Goal: Information Seeking & Learning: Learn about a topic

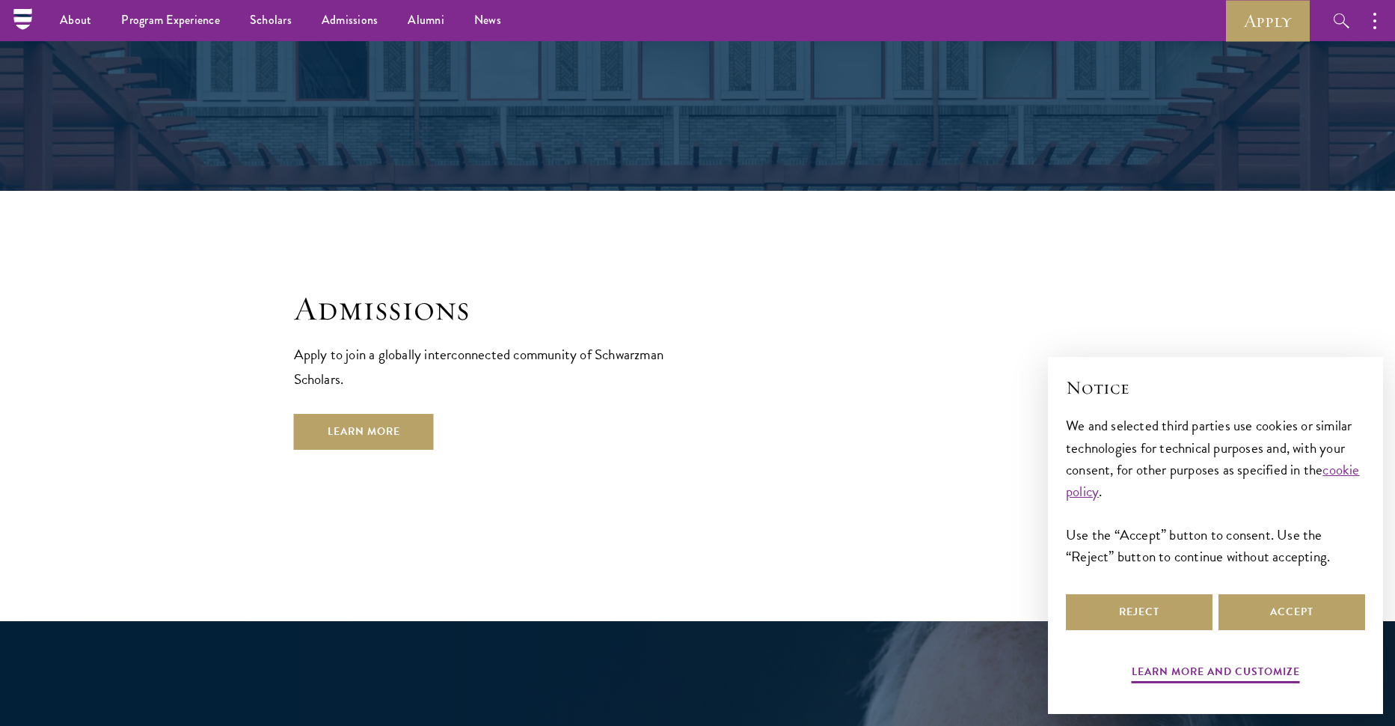
scroll to position [2394, 0]
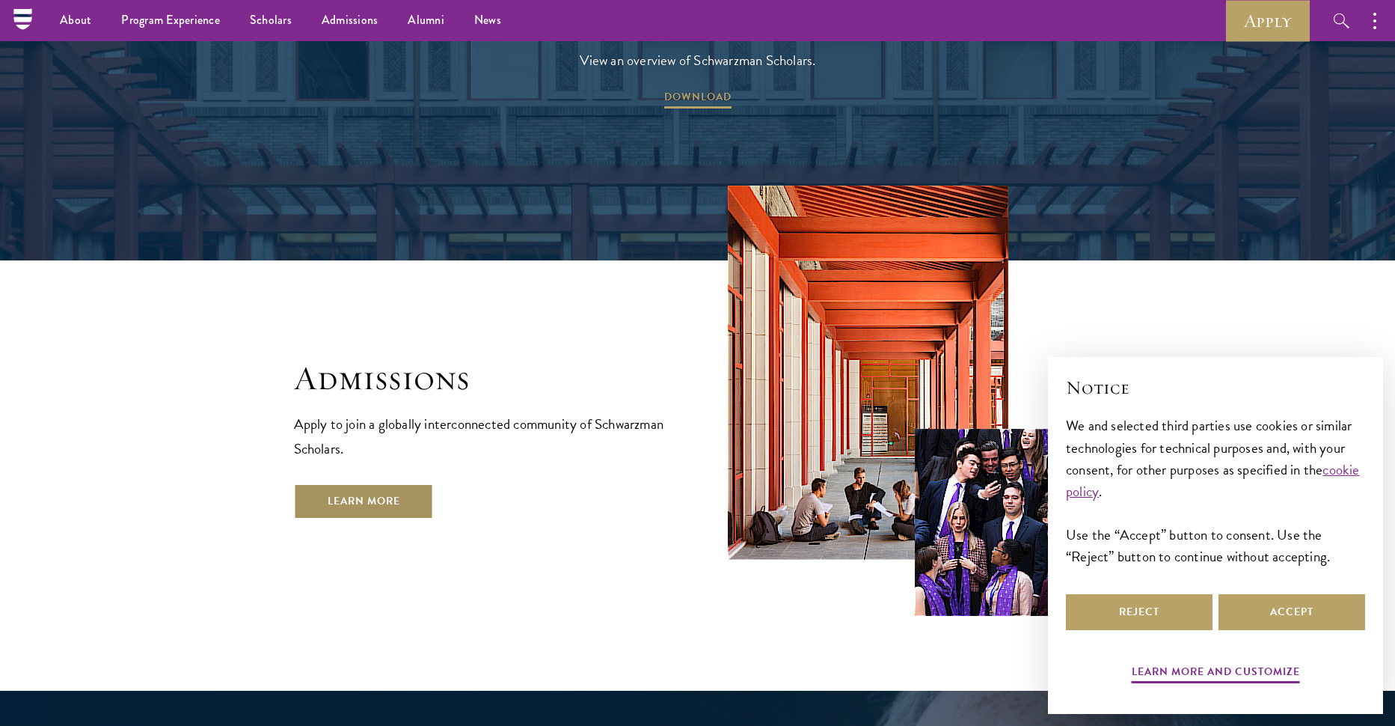
click at [393, 483] on link "Learn More" at bounding box center [364, 501] width 140 height 36
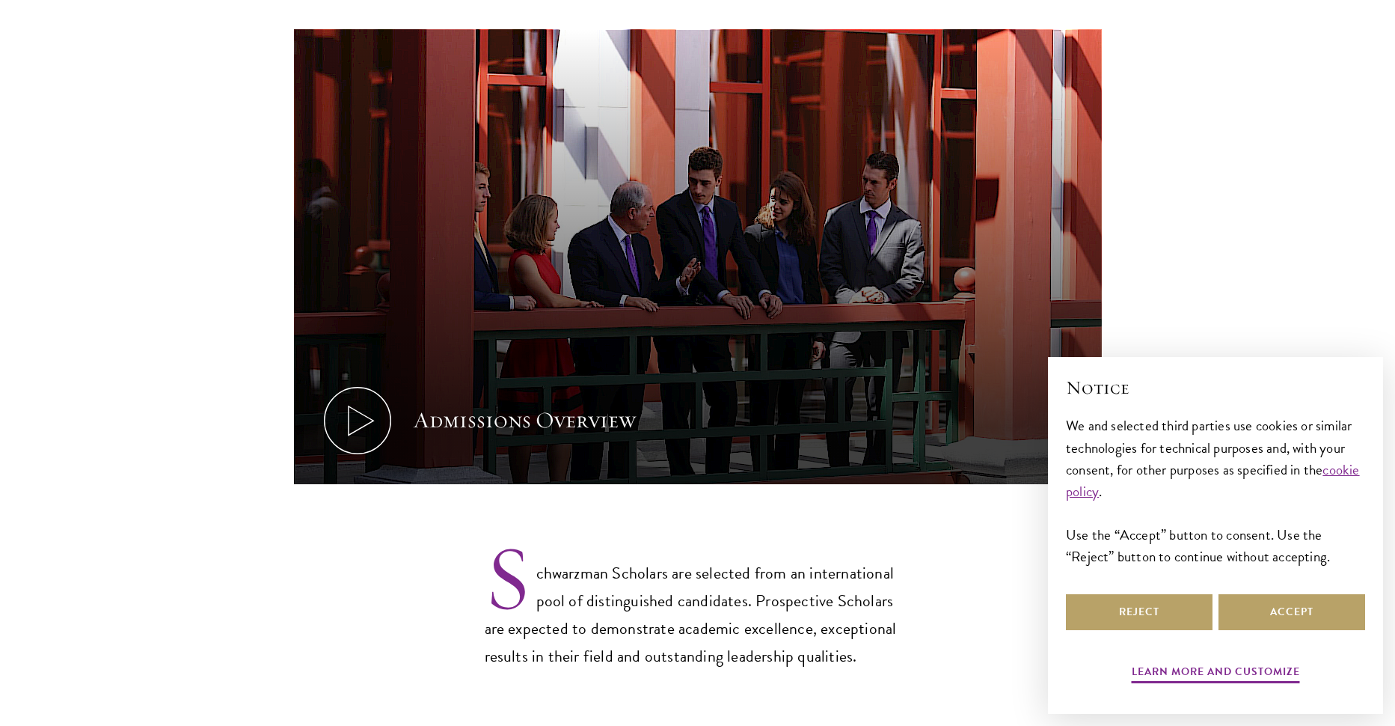
drag, startPoint x: 560, startPoint y: 431, endPoint x: 349, endPoint y: 541, distance: 237.3
click at [349, 548] on section "Admissions Overview Every year, a new class is selected to represent the world’…" at bounding box center [697, 229] width 1395 height 884
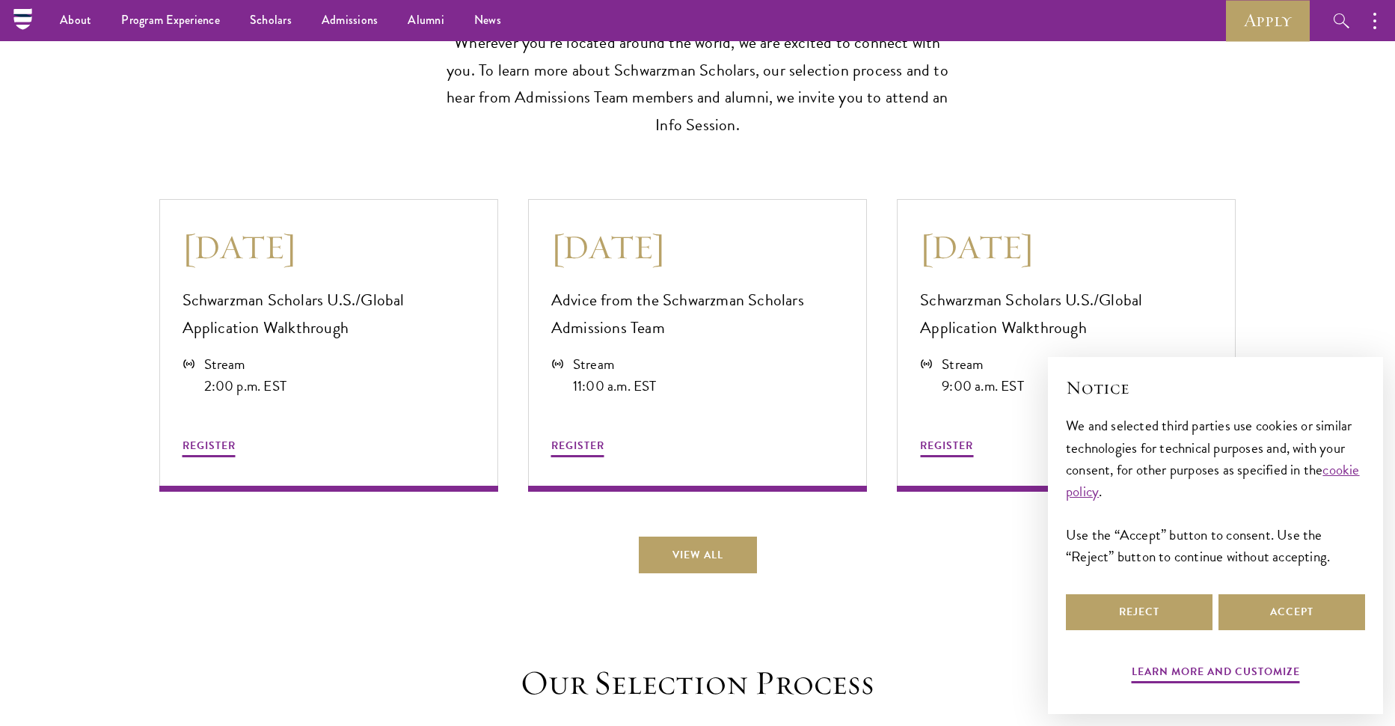
scroll to position [3966, 0]
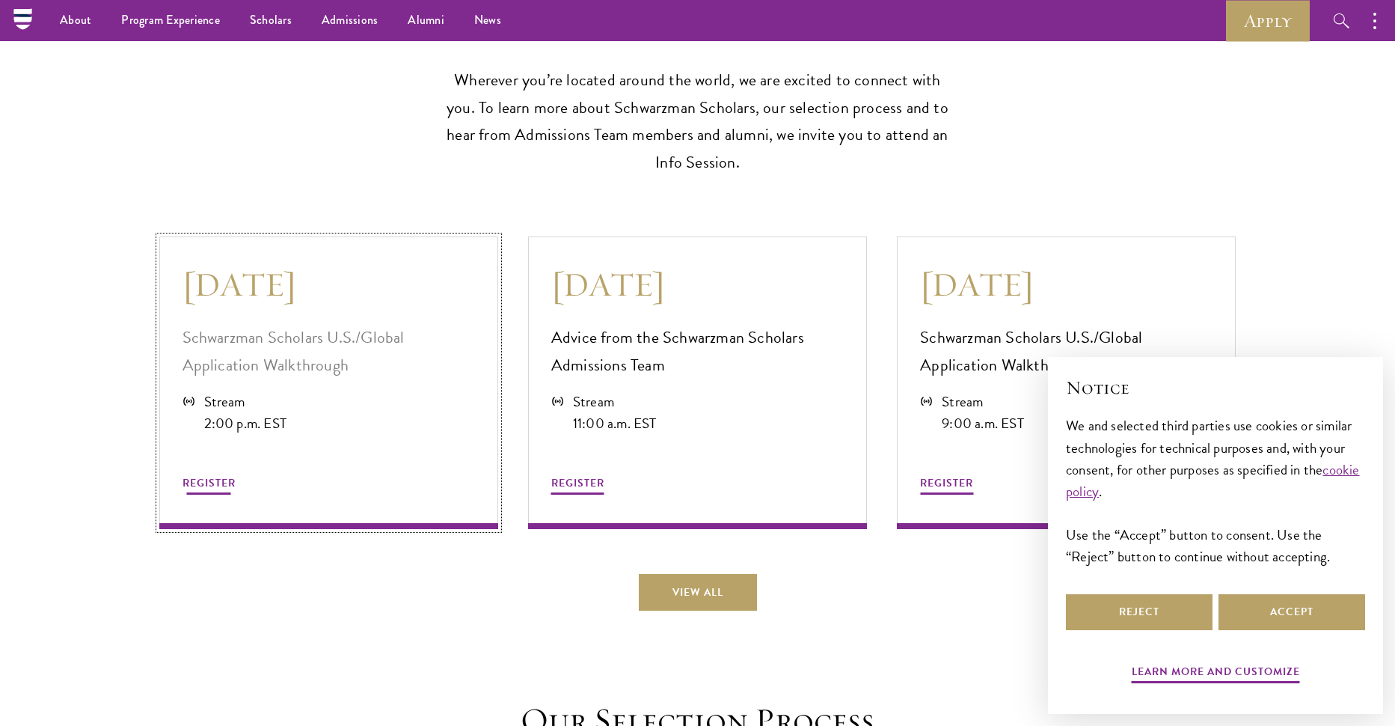
click at [295, 350] on p "Schwarzman Scholars U.S./Global Application Walkthrough" at bounding box center [329, 351] width 293 height 55
click at [1315, 324] on section "August 21 Schwarzman Scholars U.S./Global Application Walkthrough Stream 2:00 p…" at bounding box center [697, 415] width 1395 height 388
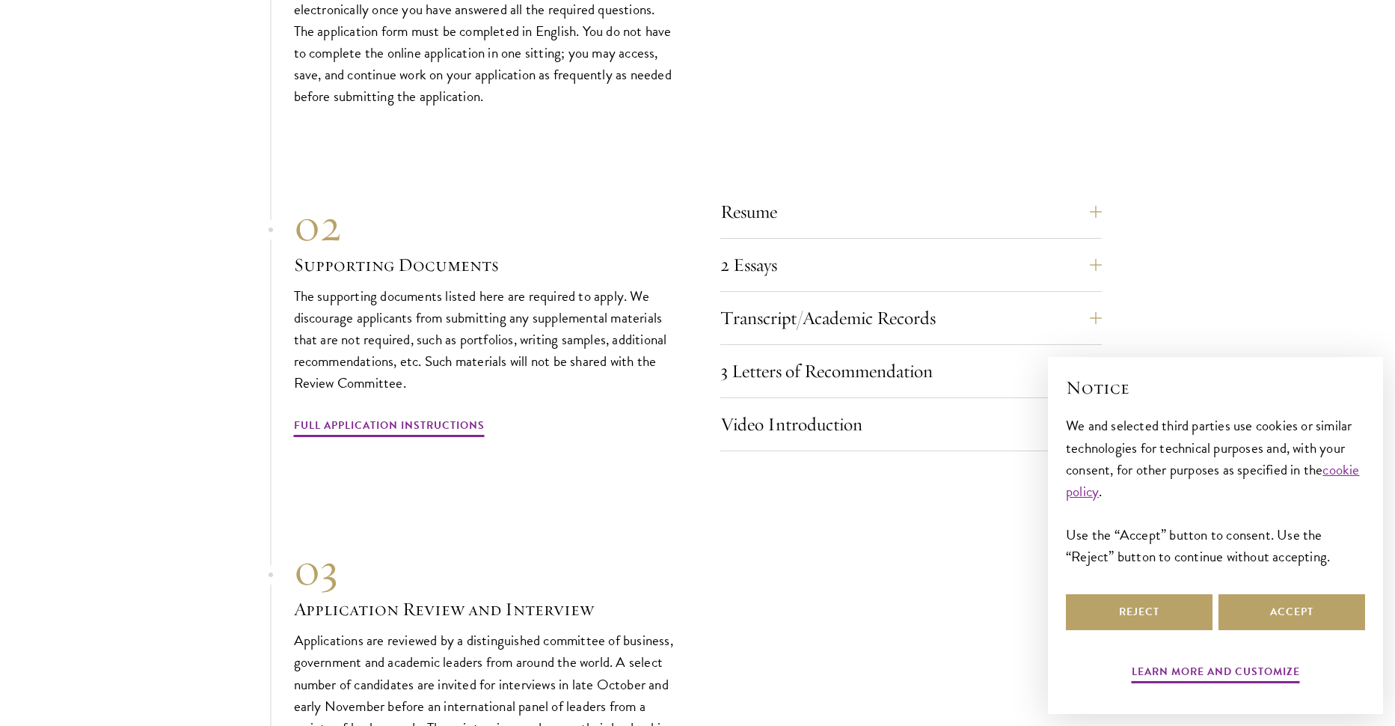
scroll to position [5088, 0]
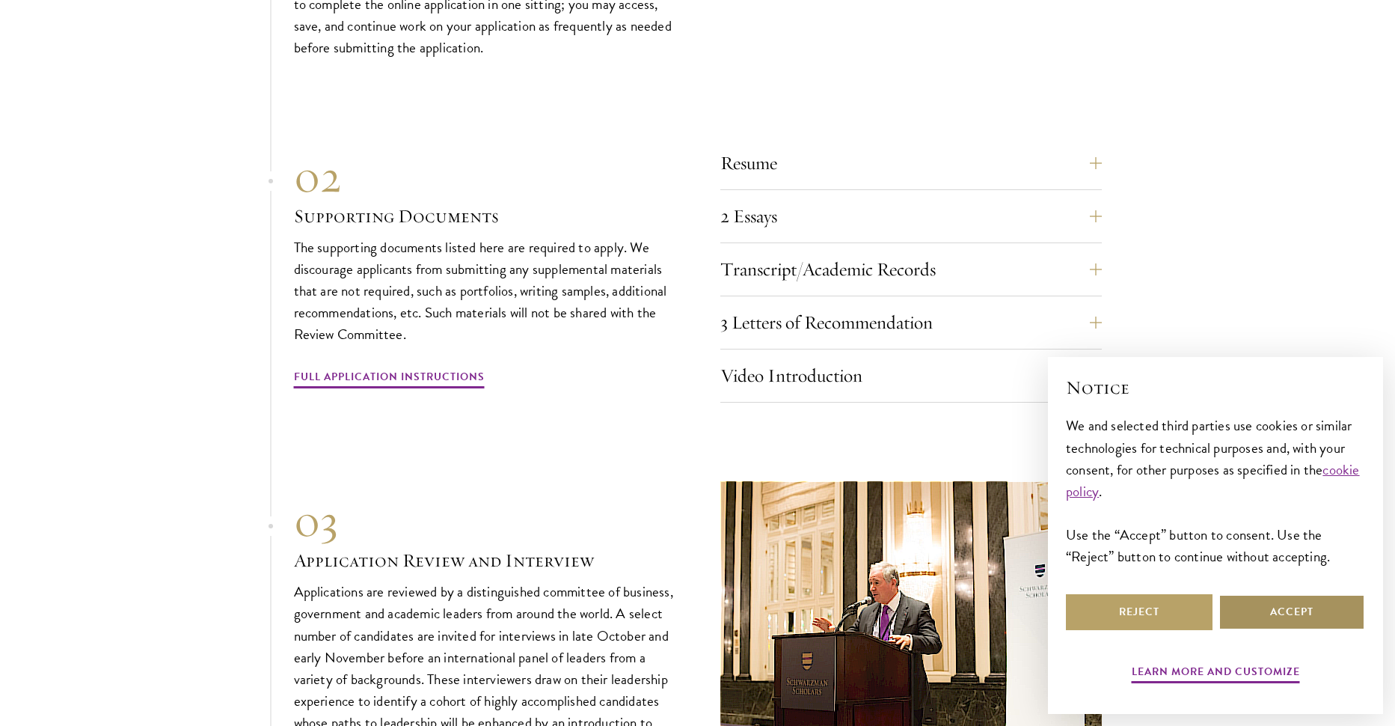
click at [1275, 606] on button "Accept" at bounding box center [1292, 612] width 147 height 36
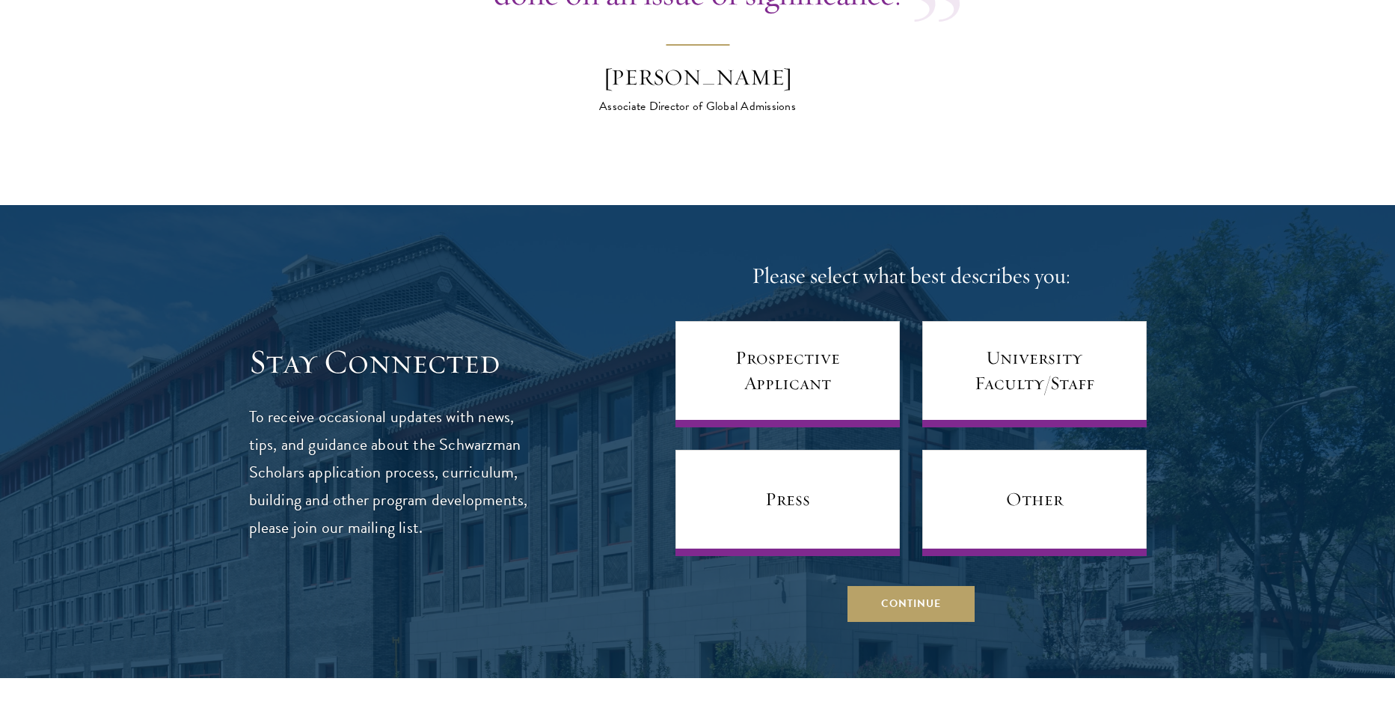
scroll to position [6135, 0]
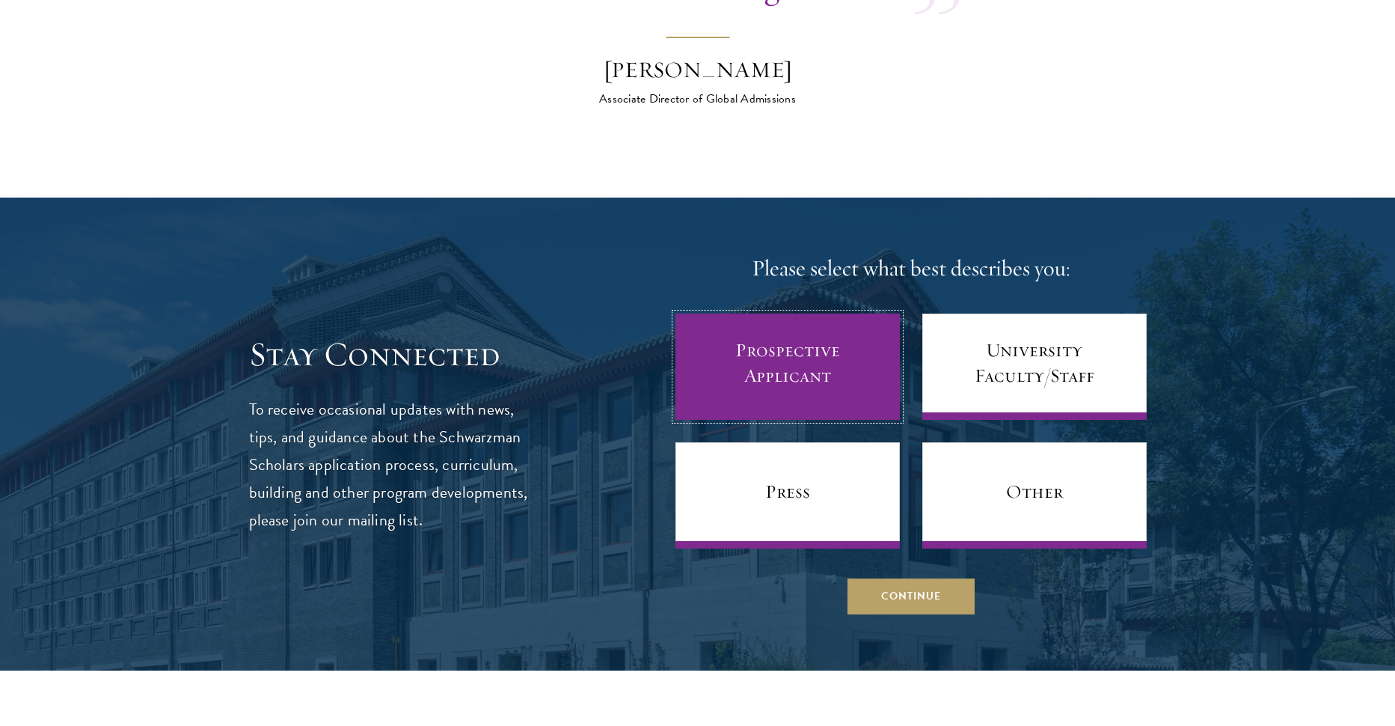
click at [869, 371] on link "Prospective Applicant" at bounding box center [788, 367] width 224 height 106
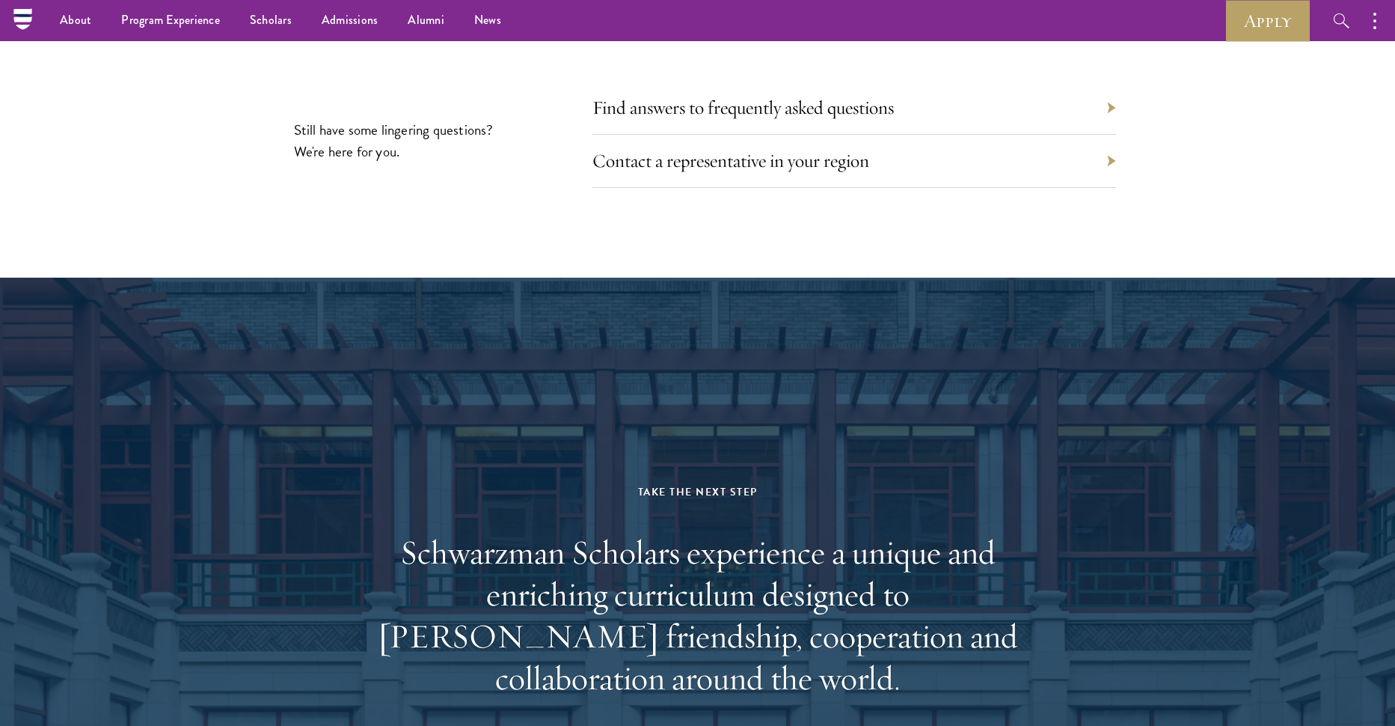
scroll to position [7258, 0]
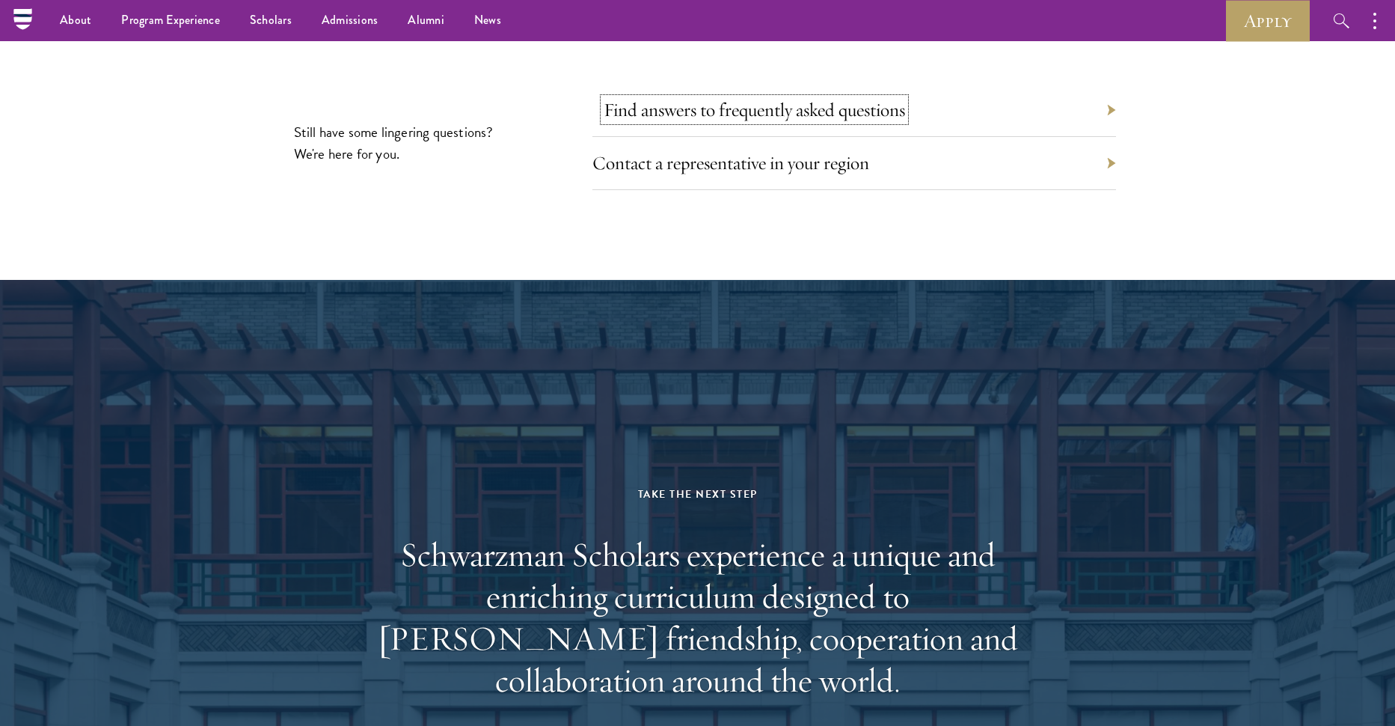
click at [736, 101] on link "Find answers to frequently asked questions" at bounding box center [755, 109] width 302 height 23
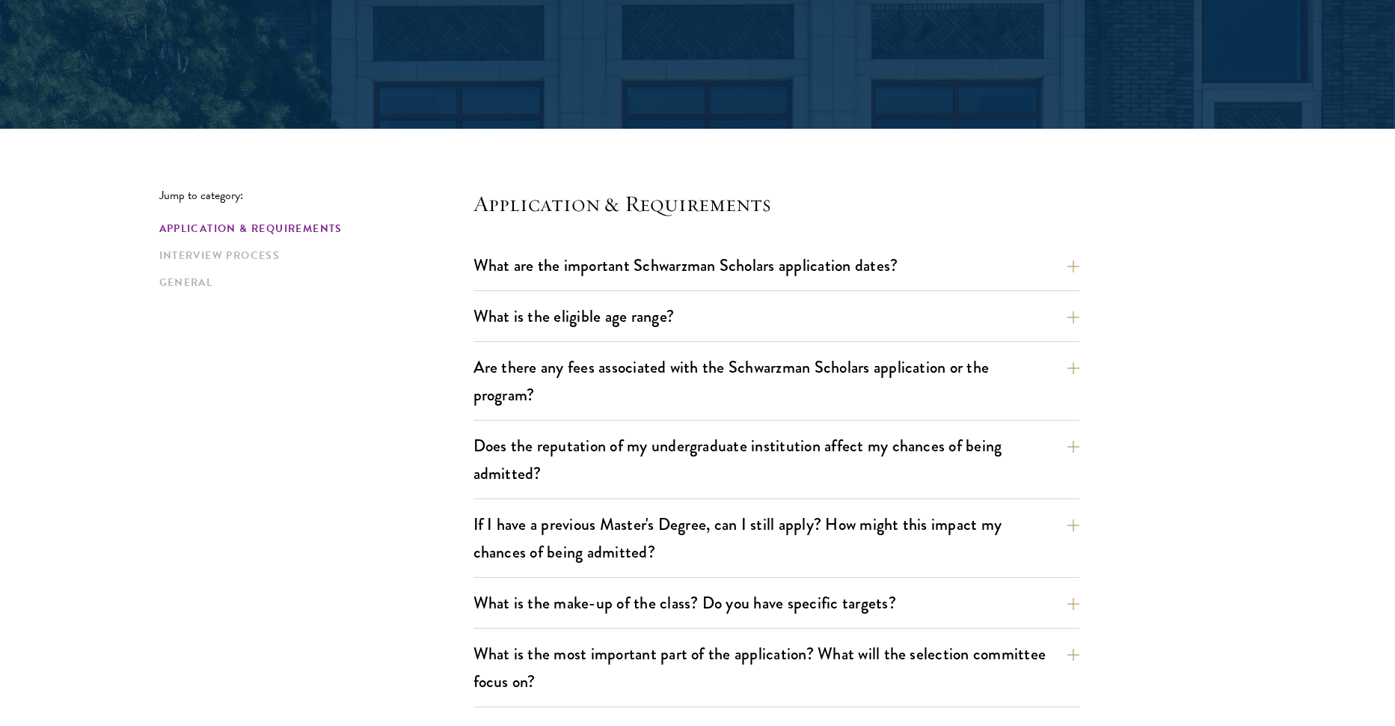
scroll to position [299, 0]
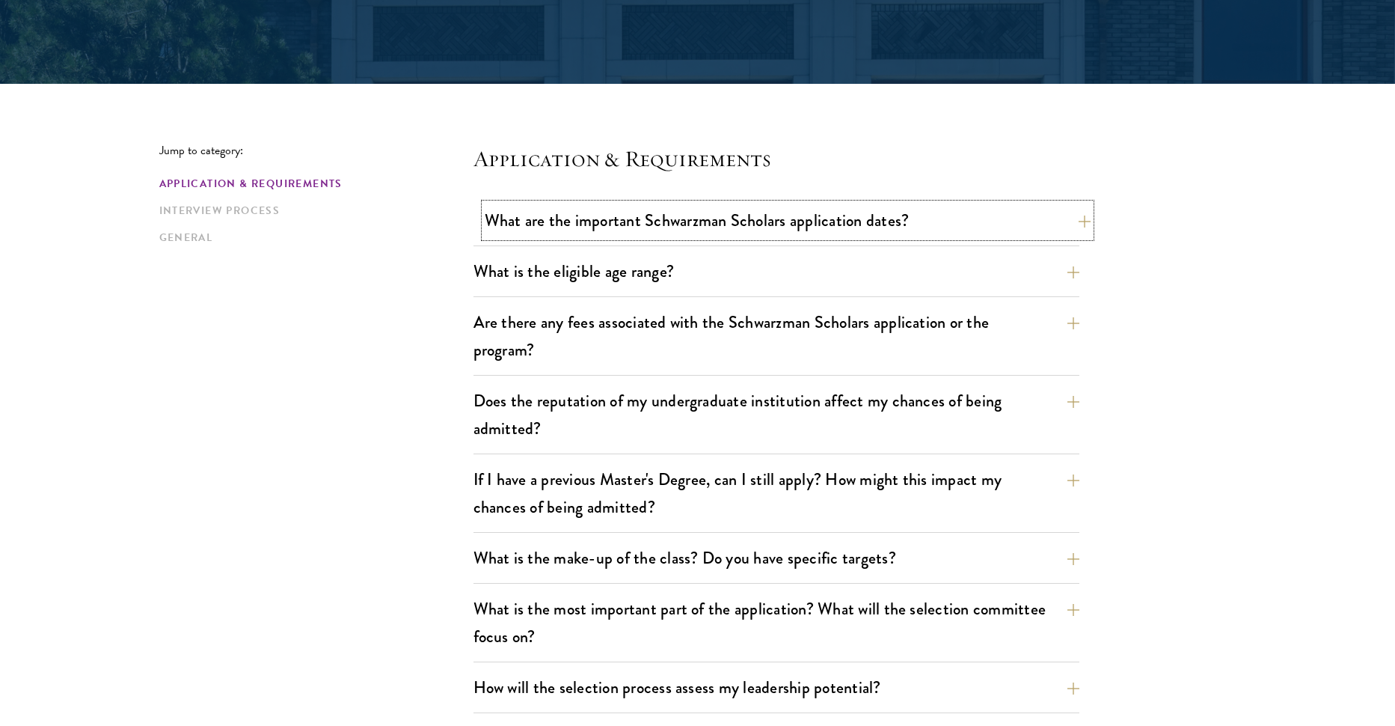
click at [881, 233] on button "What are the important Schwarzman Scholars application dates?" at bounding box center [788, 221] width 606 height 34
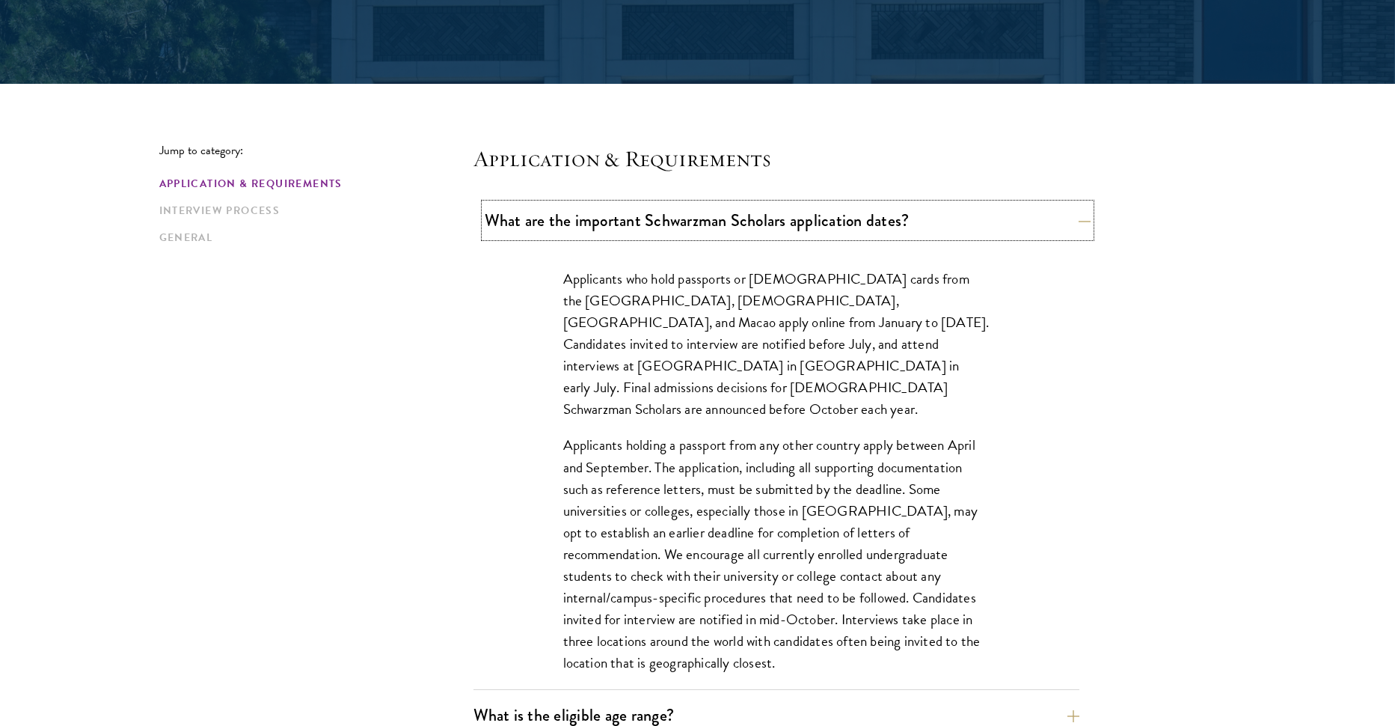
click at [879, 232] on button "What are the important Schwarzman Scholars application dates?" at bounding box center [788, 221] width 606 height 34
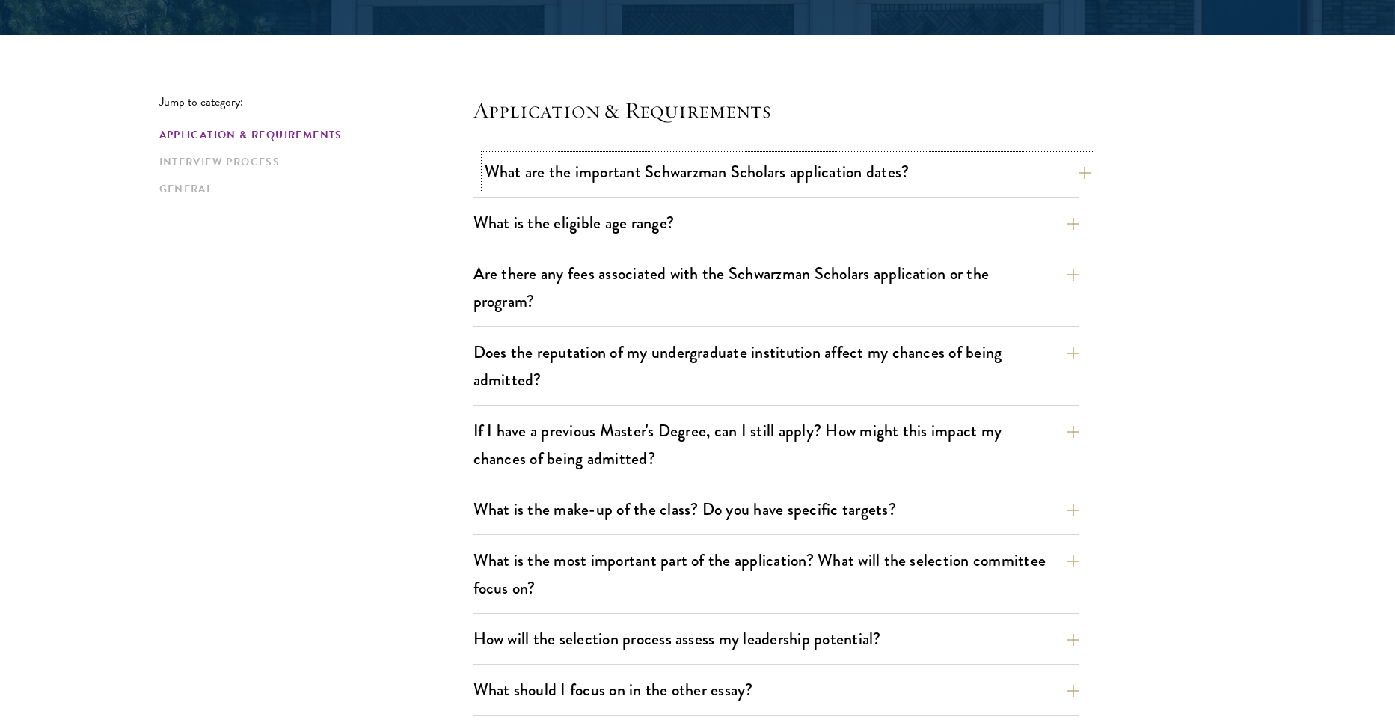
scroll to position [374, 0]
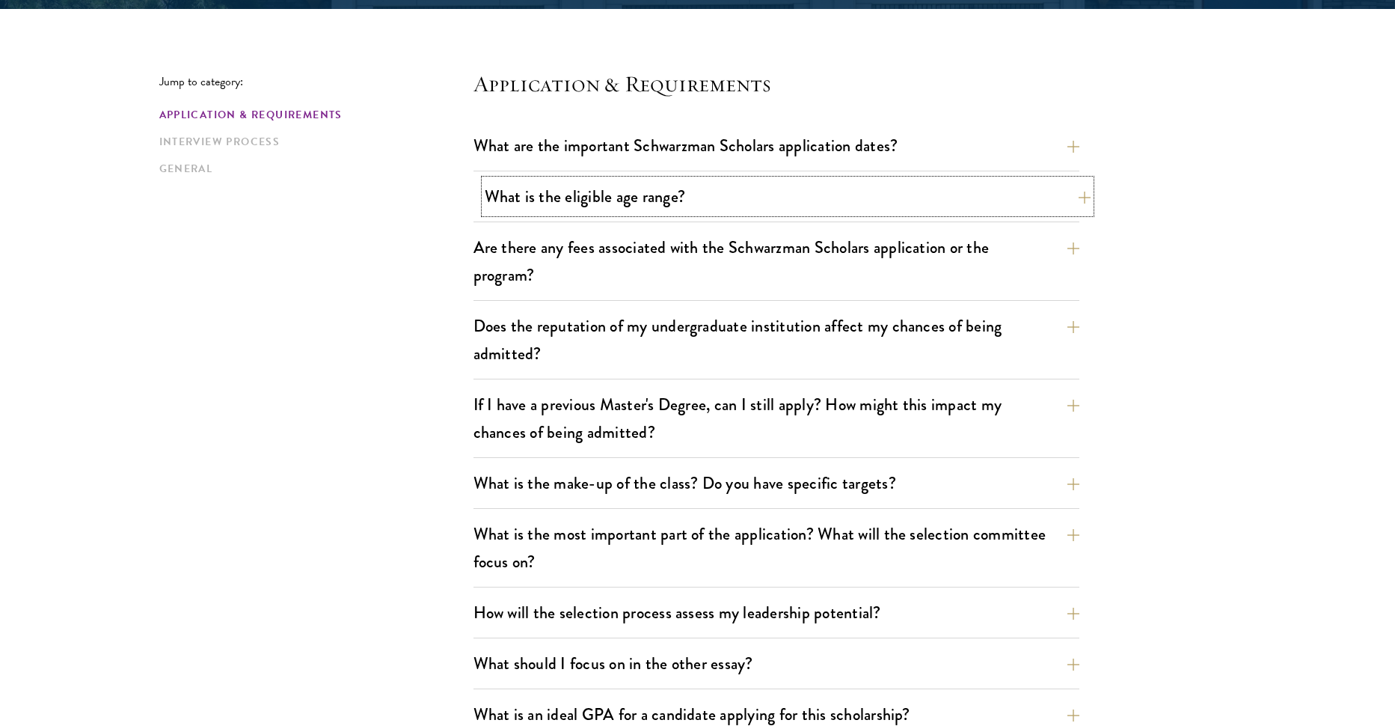
click at [731, 203] on button "What is the eligible age range?" at bounding box center [788, 197] width 606 height 34
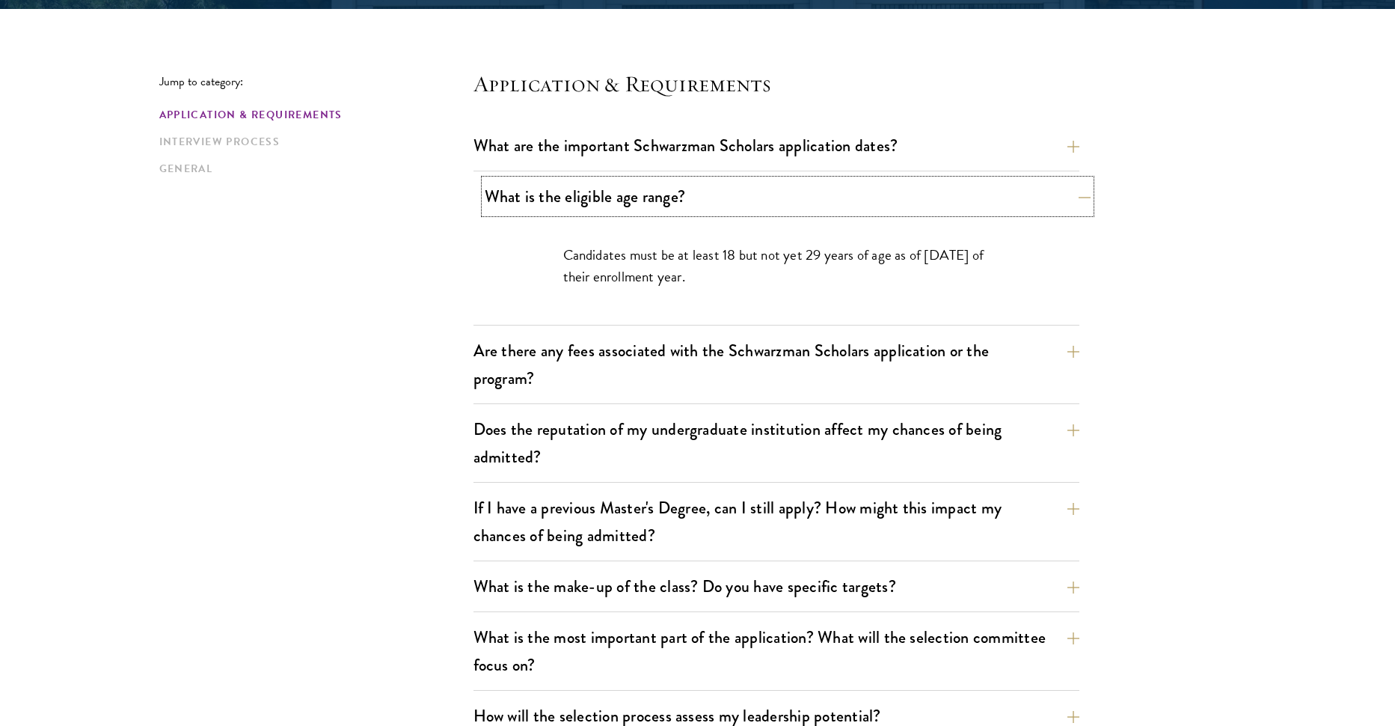
click at [676, 199] on button "What is the eligible age range?" at bounding box center [788, 197] width 606 height 34
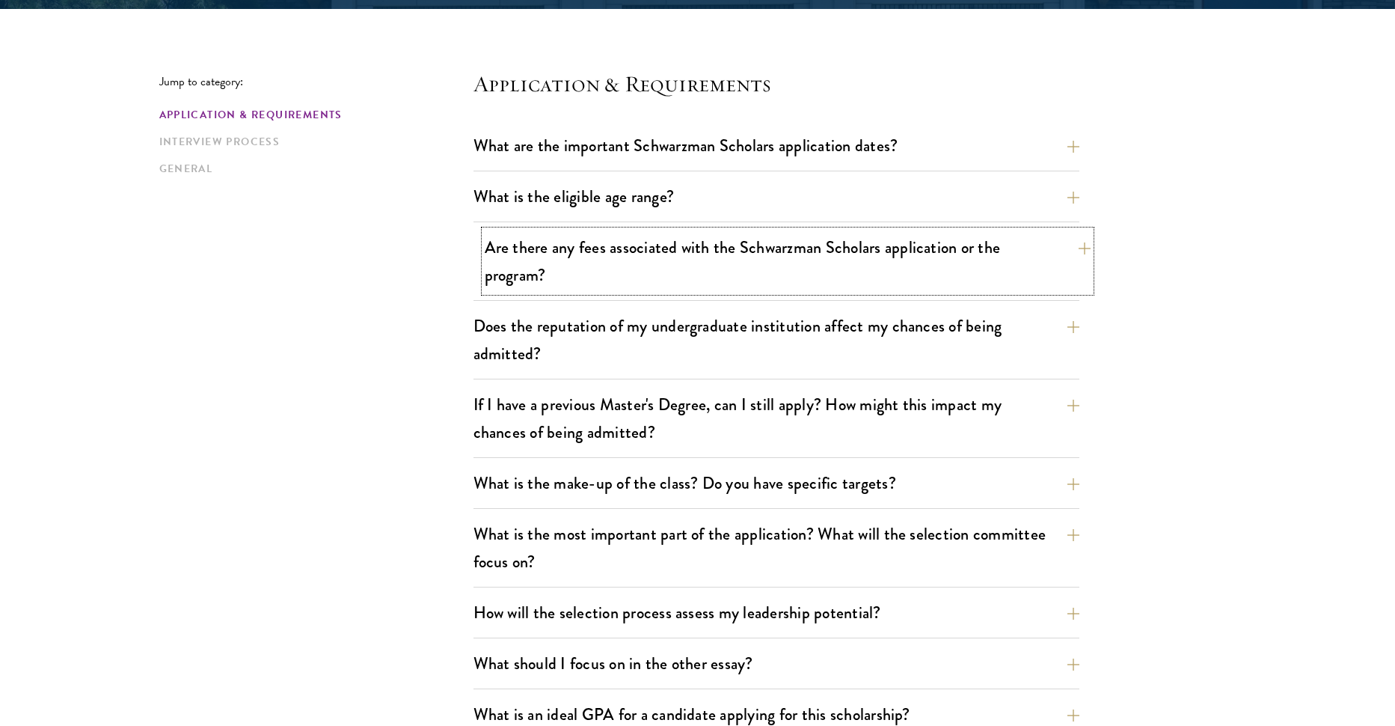
click at [640, 269] on button "Are there any fees associated with the Schwarzman Scholars application or the p…" at bounding box center [788, 260] width 606 height 61
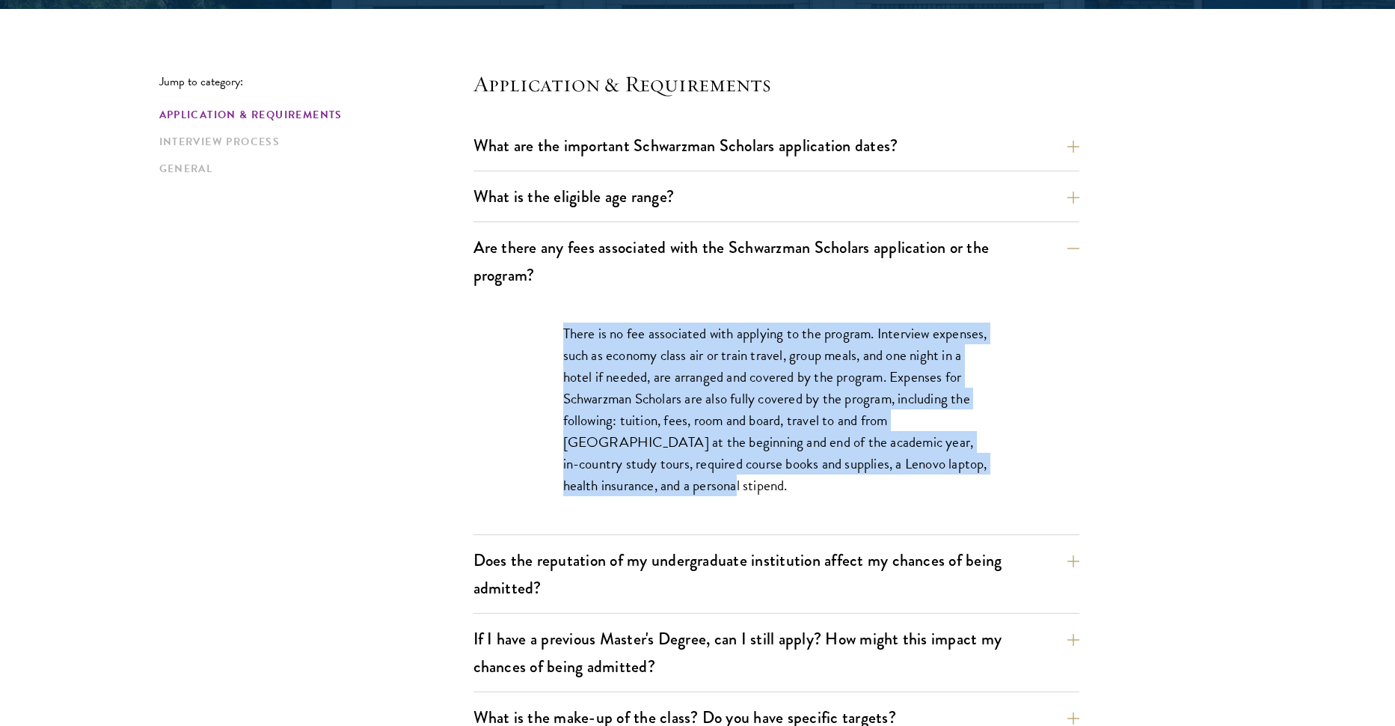
drag, startPoint x: 552, startPoint y: 328, endPoint x: 722, endPoint y: 486, distance: 232.4
click at [722, 486] on div "There is no fee associated with applying to the program. Interview expenses, su…" at bounding box center [777, 417] width 516 height 234
copy p "There is no fee associated with applying to the program. Interview expenses, su…"
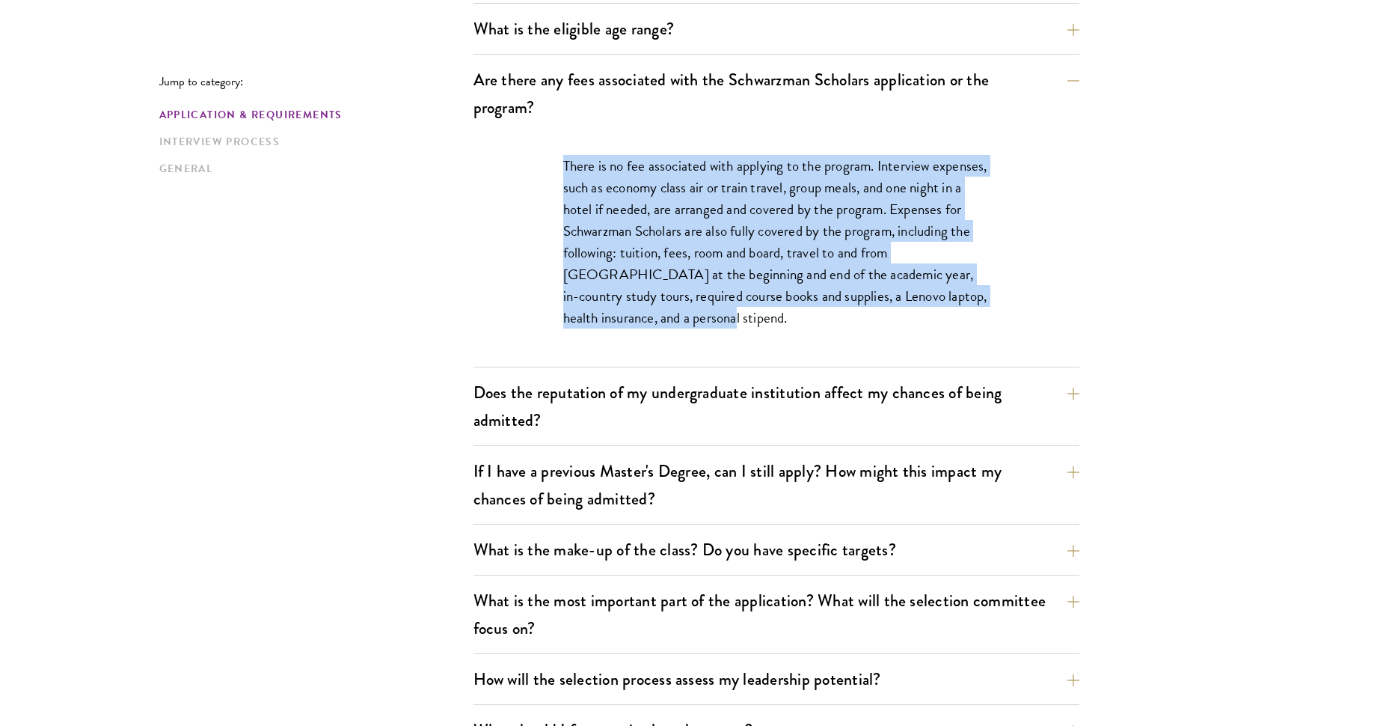
scroll to position [599, 0]
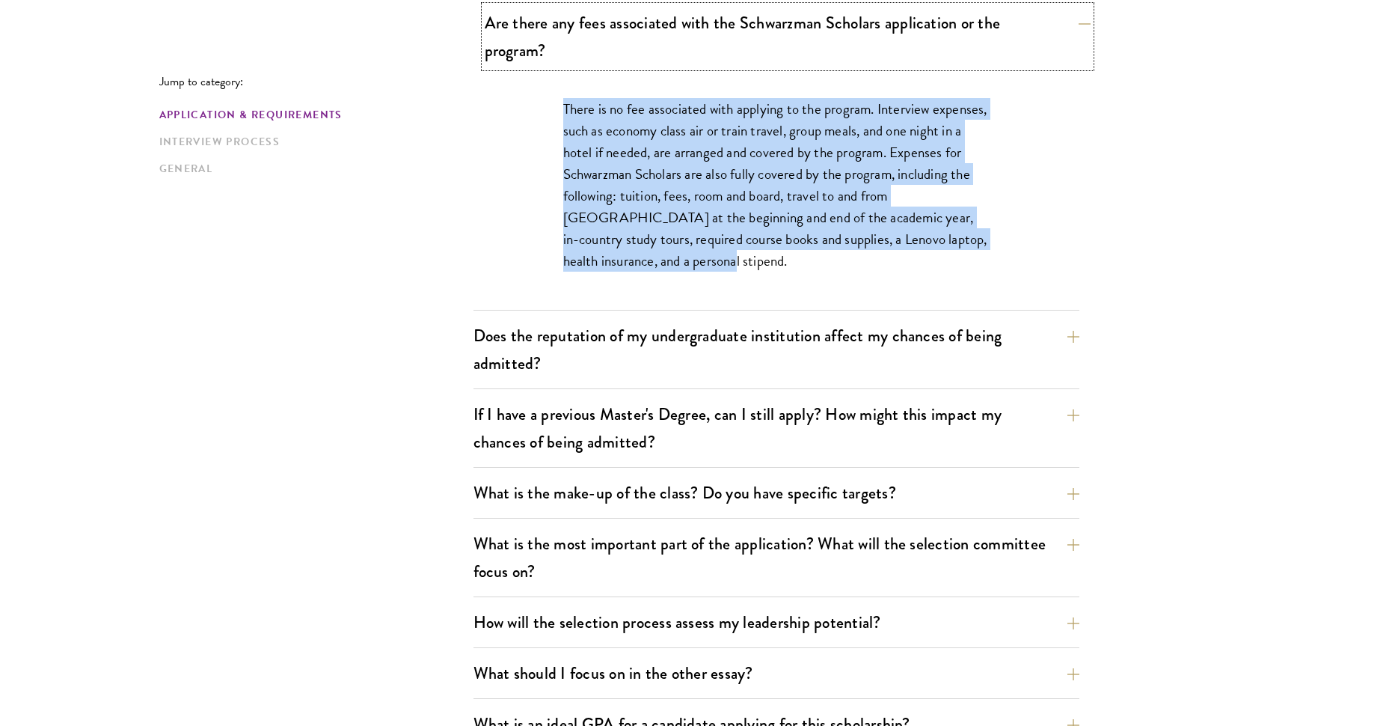
click at [672, 18] on button "Are there any fees associated with the Schwarzman Scholars application or the p…" at bounding box center [788, 36] width 606 height 61
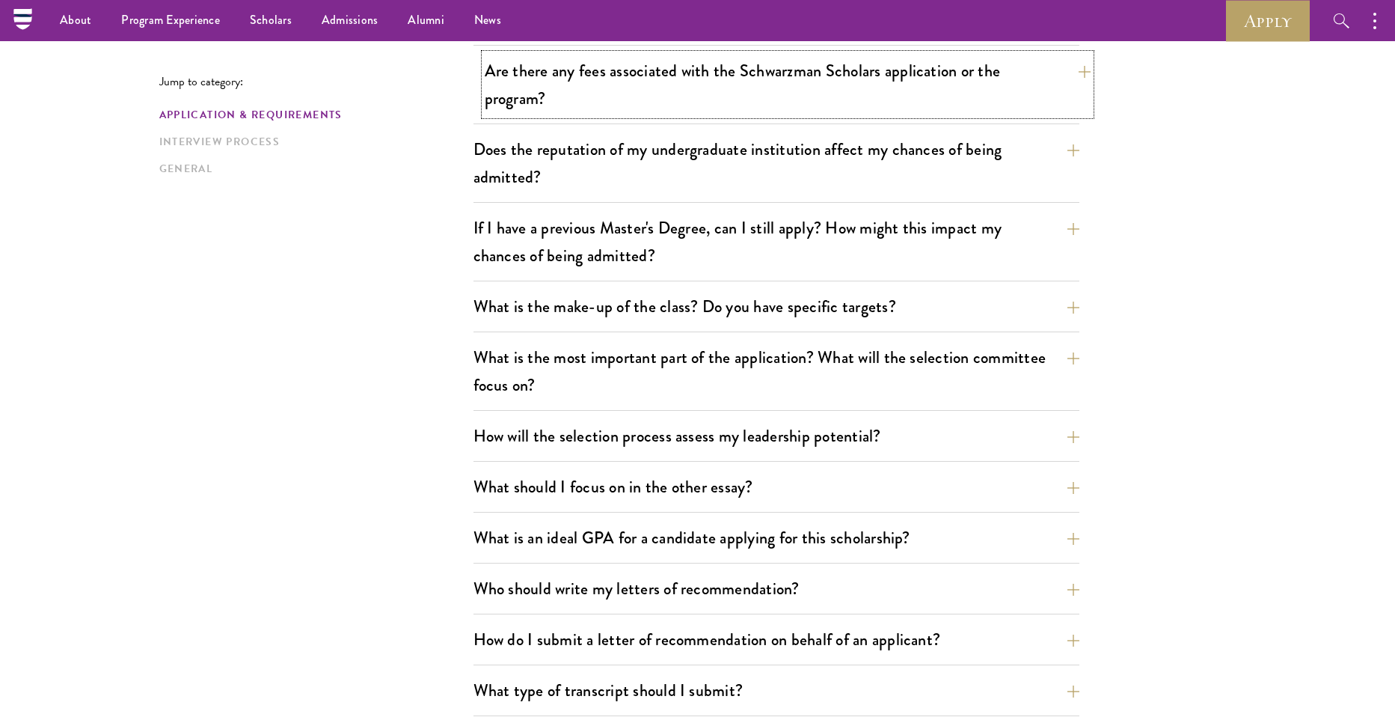
scroll to position [524, 0]
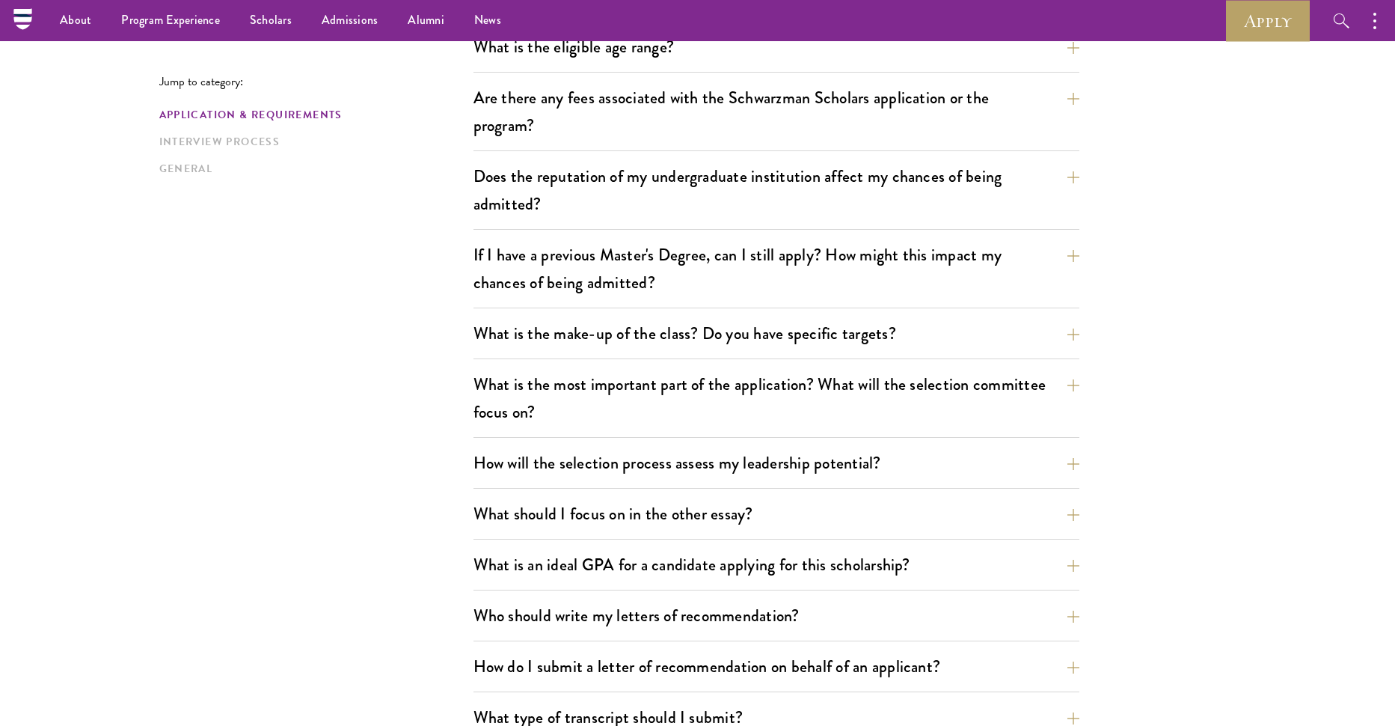
click at [739, 226] on div "Does the reputation of my undergraduate institution affect my chances of being …" at bounding box center [777, 194] width 606 height 70
click at [731, 192] on button "Does the reputation of my undergraduate institution affect my chances of being …" at bounding box center [788, 189] width 606 height 61
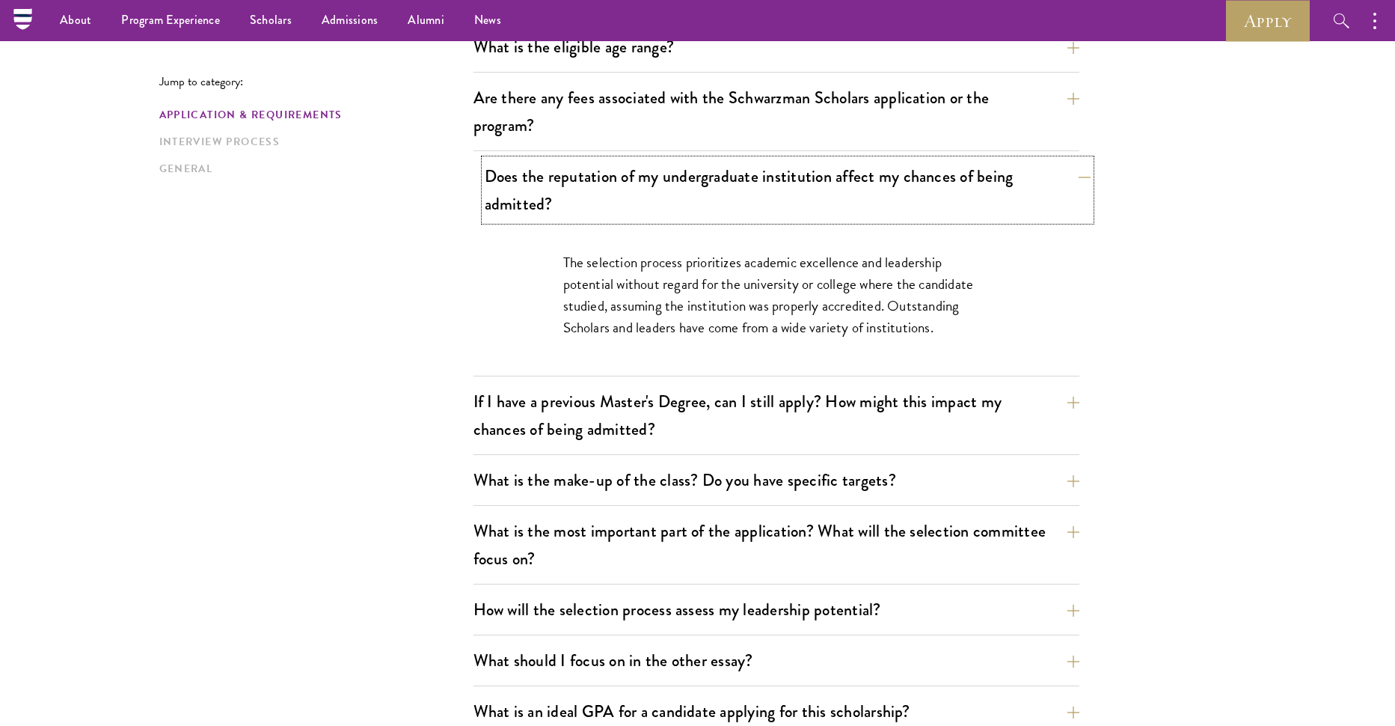
click at [731, 192] on button "Does the reputation of my undergraduate institution affect my chances of being …" at bounding box center [788, 189] width 606 height 61
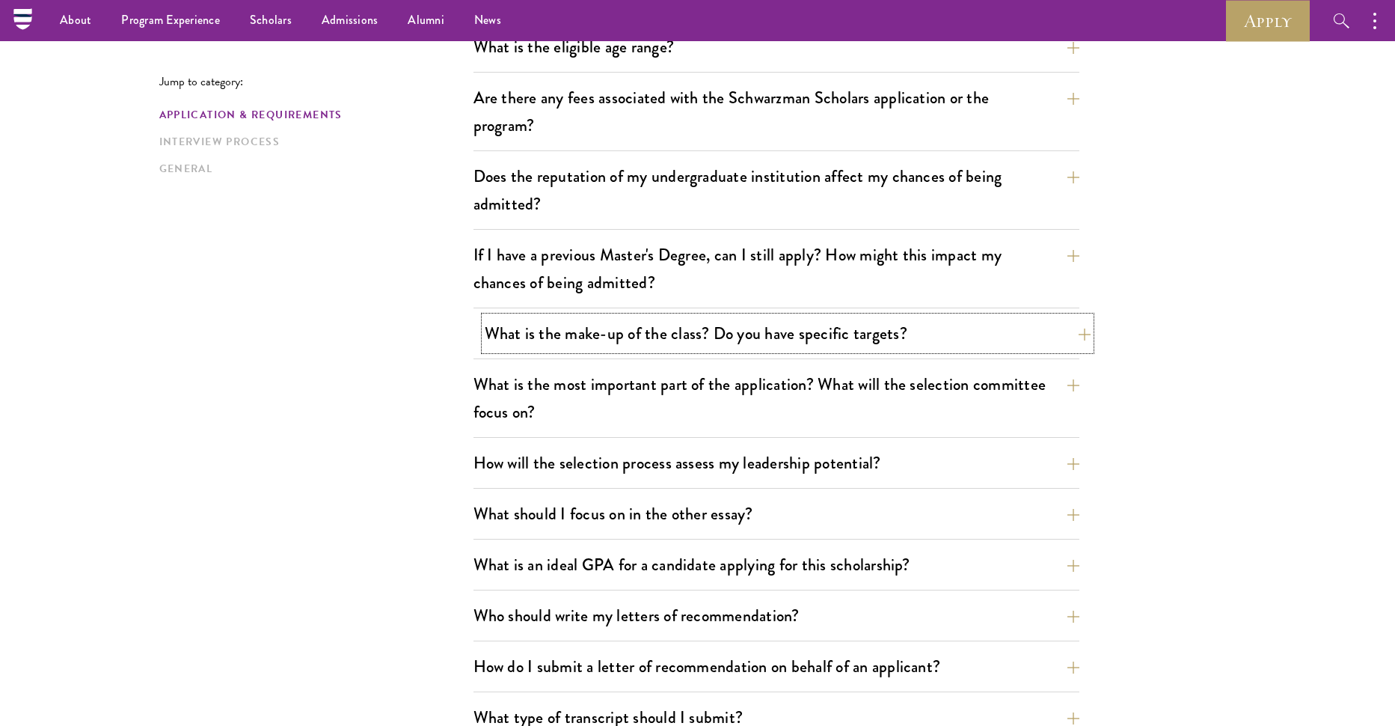
click at [656, 340] on button "What is the make-up of the class? Do you have specific targets?" at bounding box center [788, 333] width 606 height 34
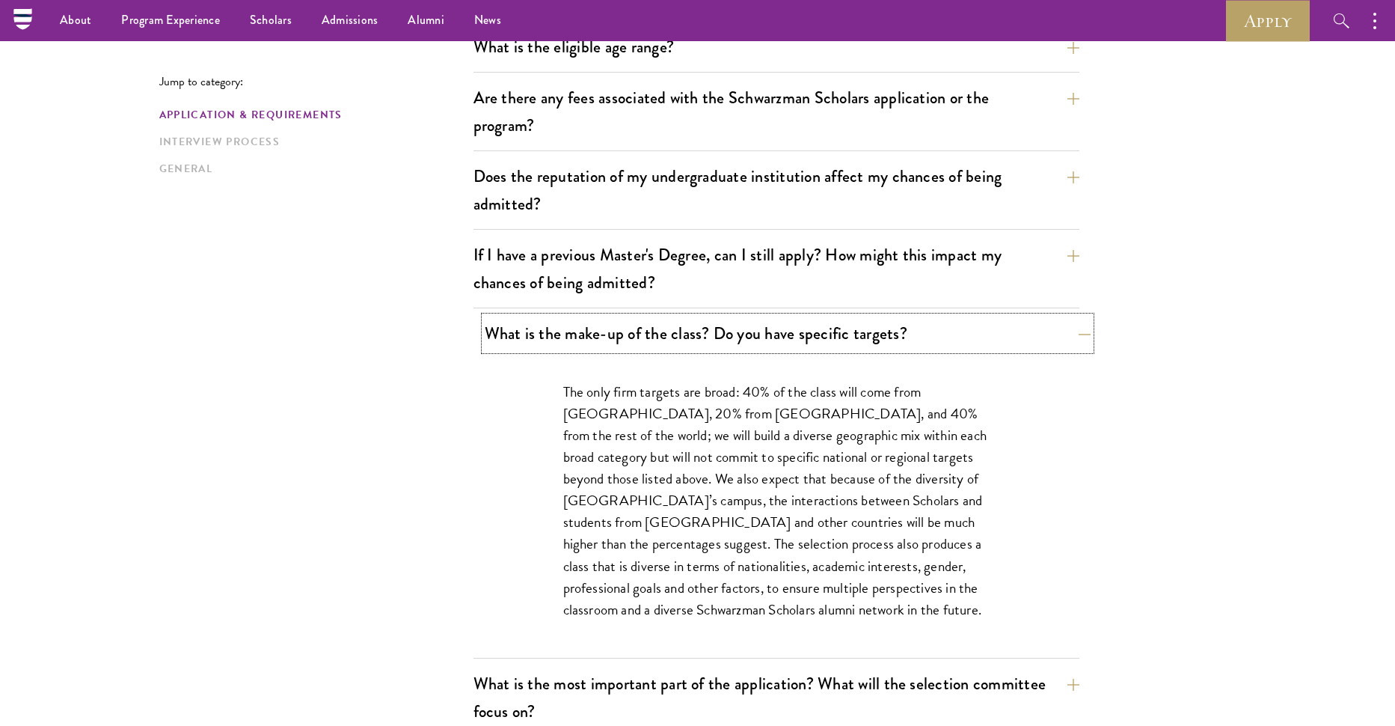
click at [660, 341] on button "What is the make-up of the class? Do you have specific targets?" at bounding box center [788, 333] width 606 height 34
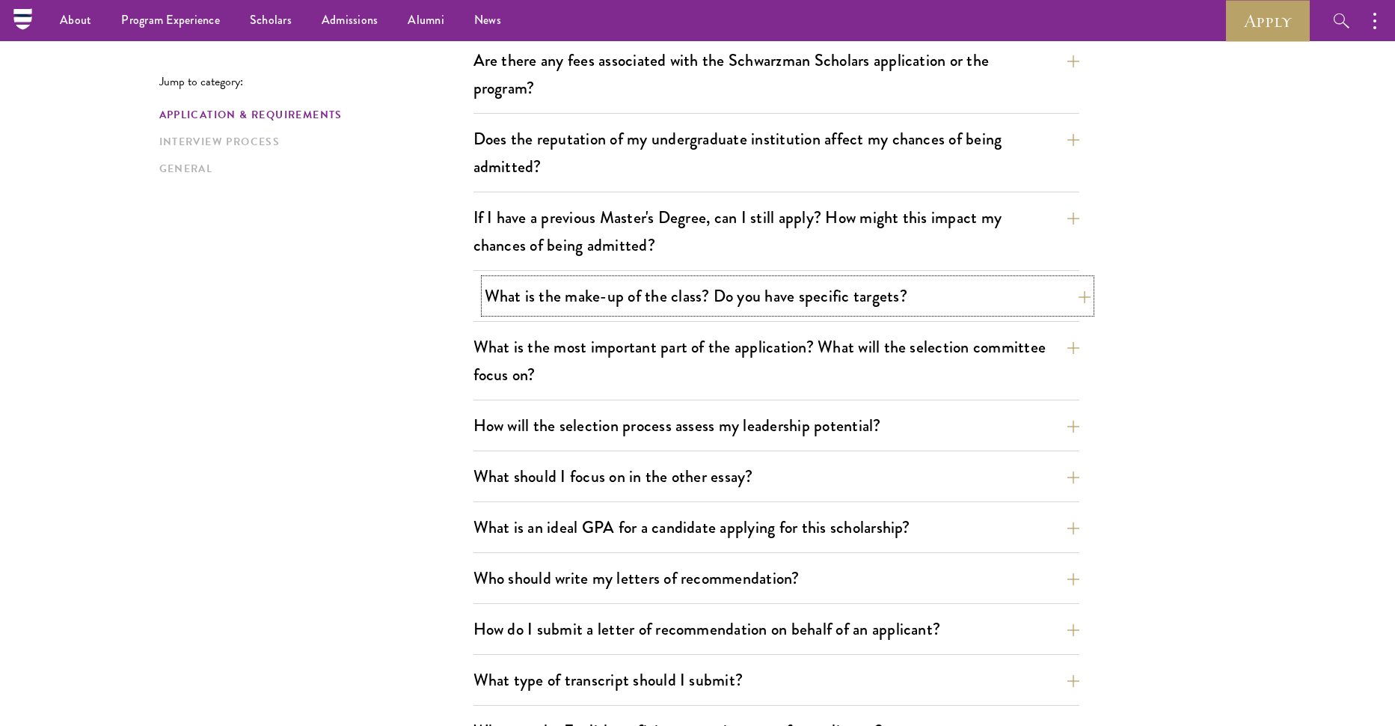
scroll to position [599, 0]
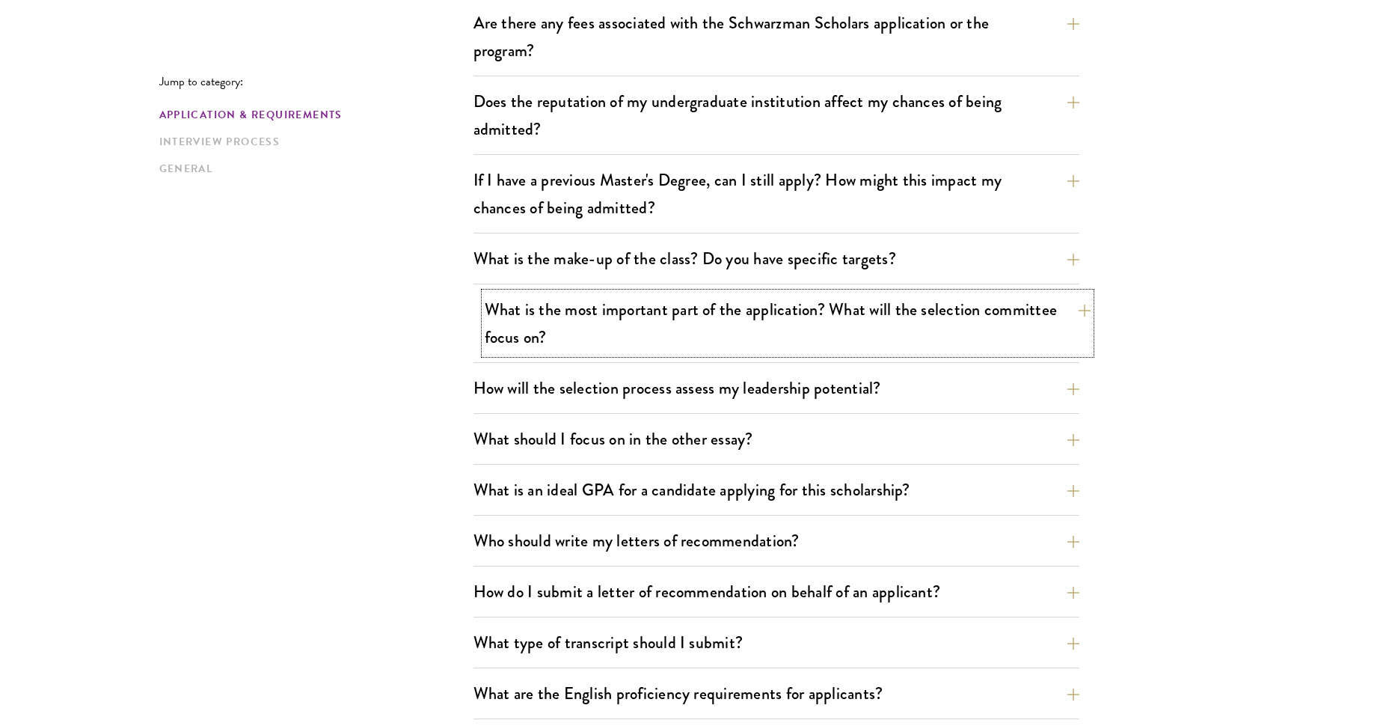
click at [663, 328] on button "What is the most important part of the application? What will the selection com…" at bounding box center [788, 323] width 606 height 61
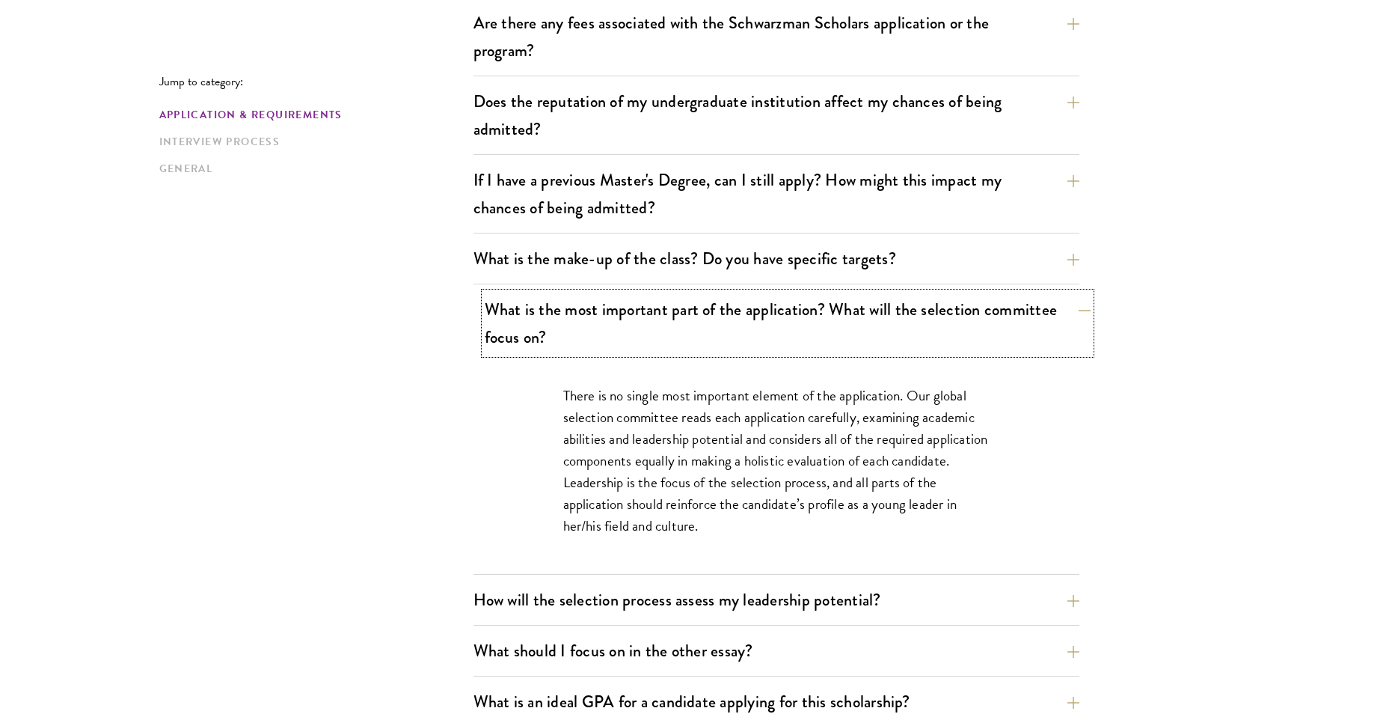
click at [663, 328] on button "What is the most important part of the application? What will the selection com…" at bounding box center [788, 323] width 606 height 61
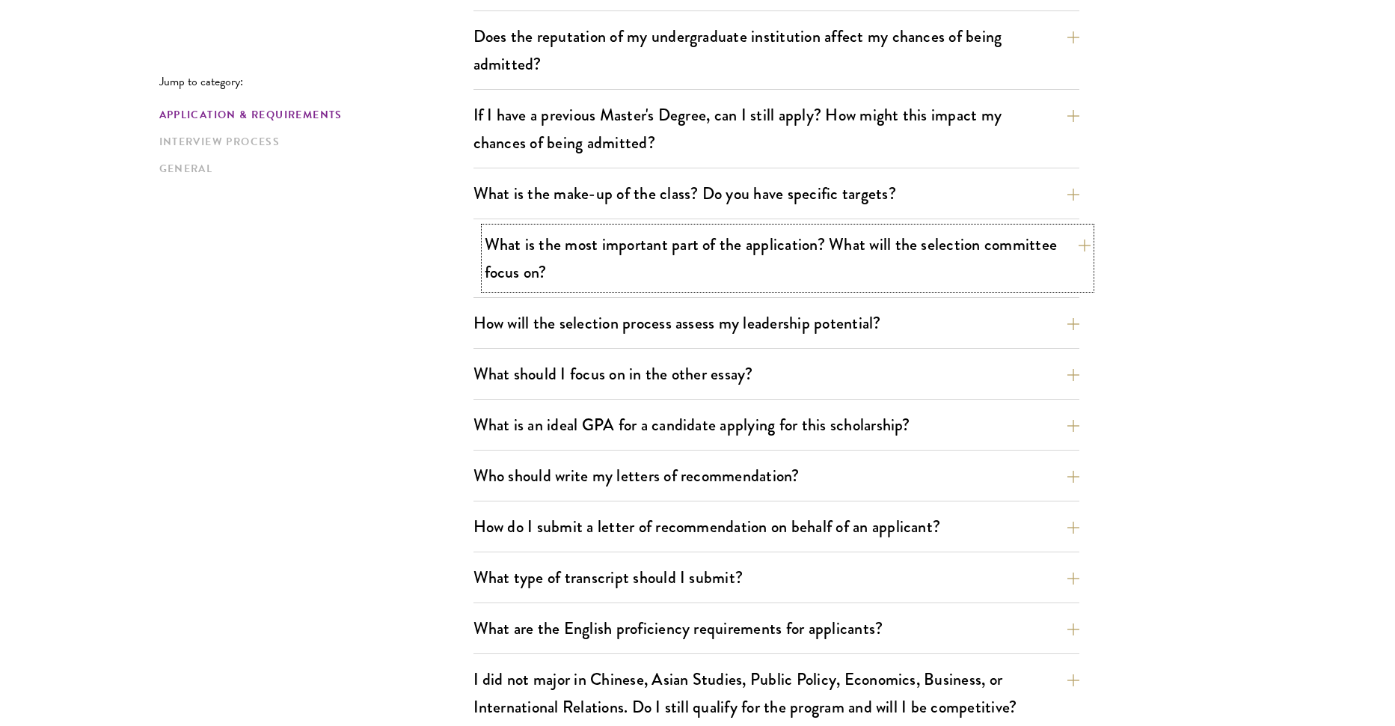
scroll to position [748, 0]
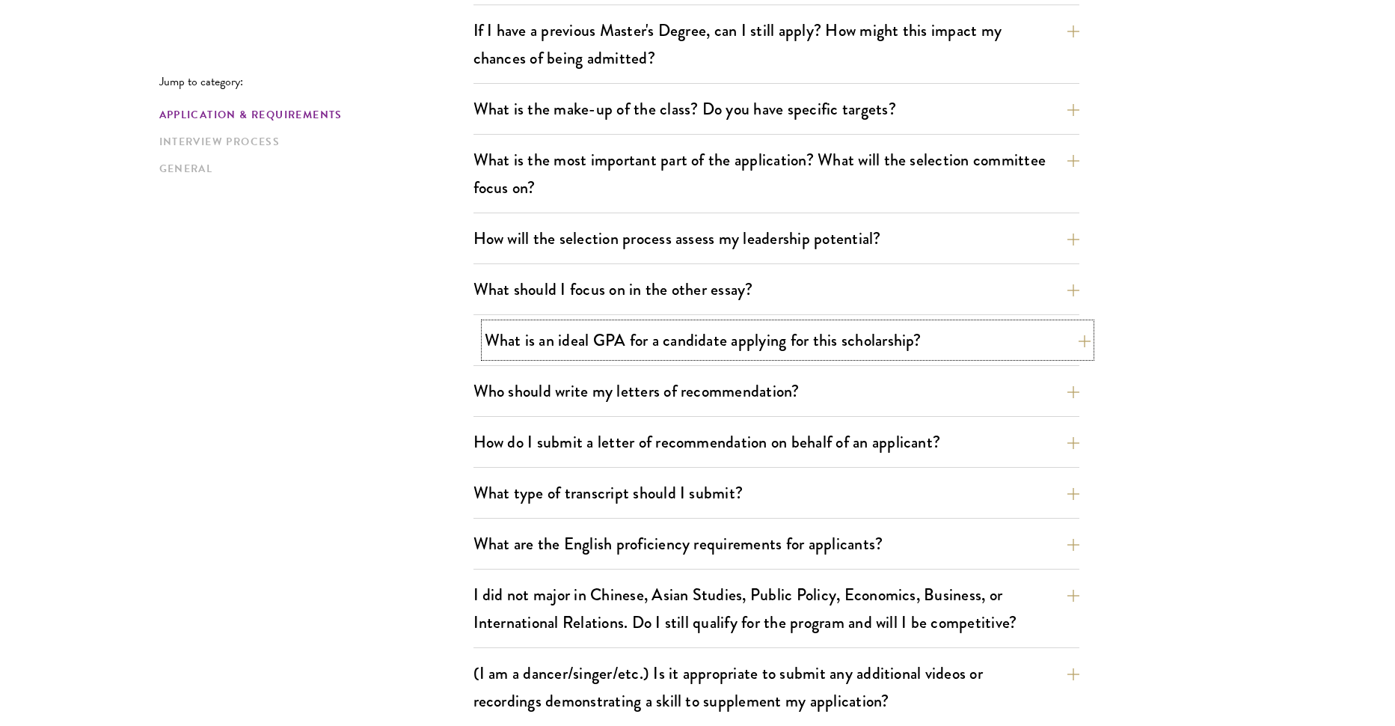
click at [778, 347] on button "What is an ideal GPA for a candidate applying for this scholarship?" at bounding box center [788, 340] width 606 height 34
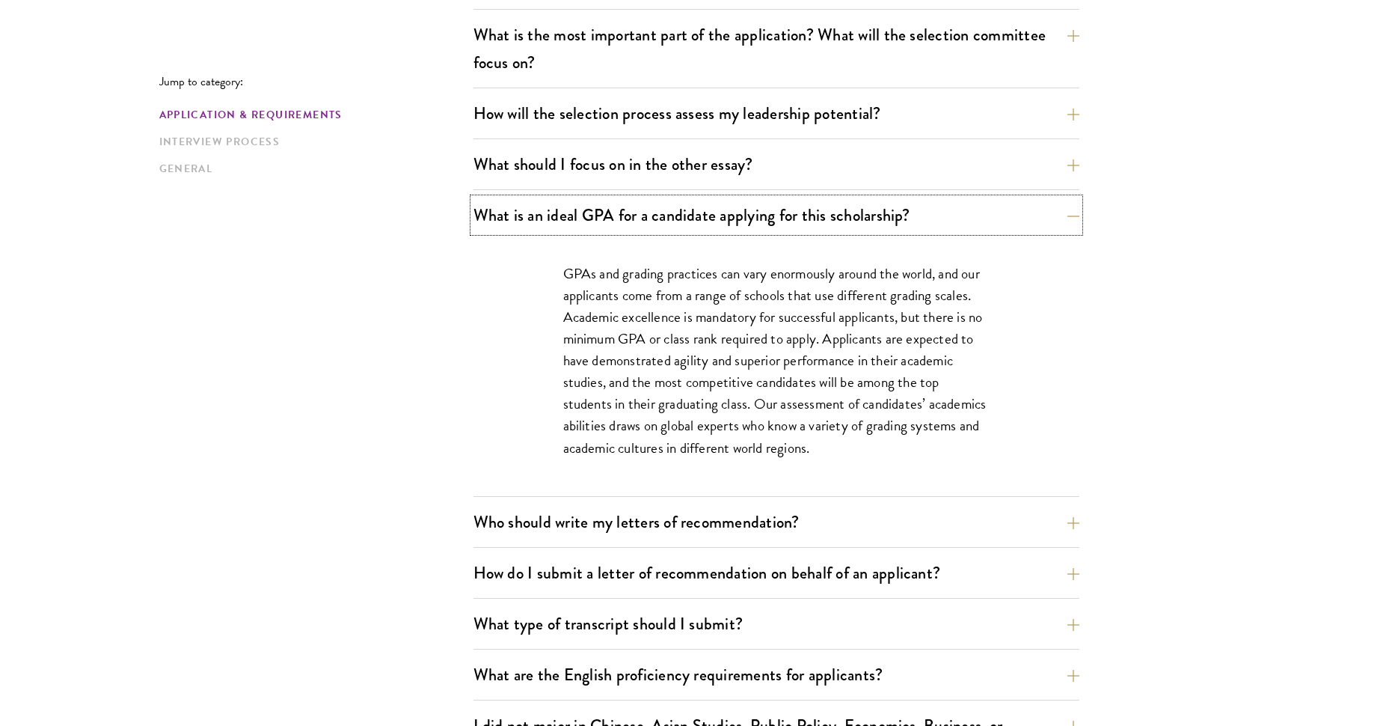
scroll to position [898, 0]
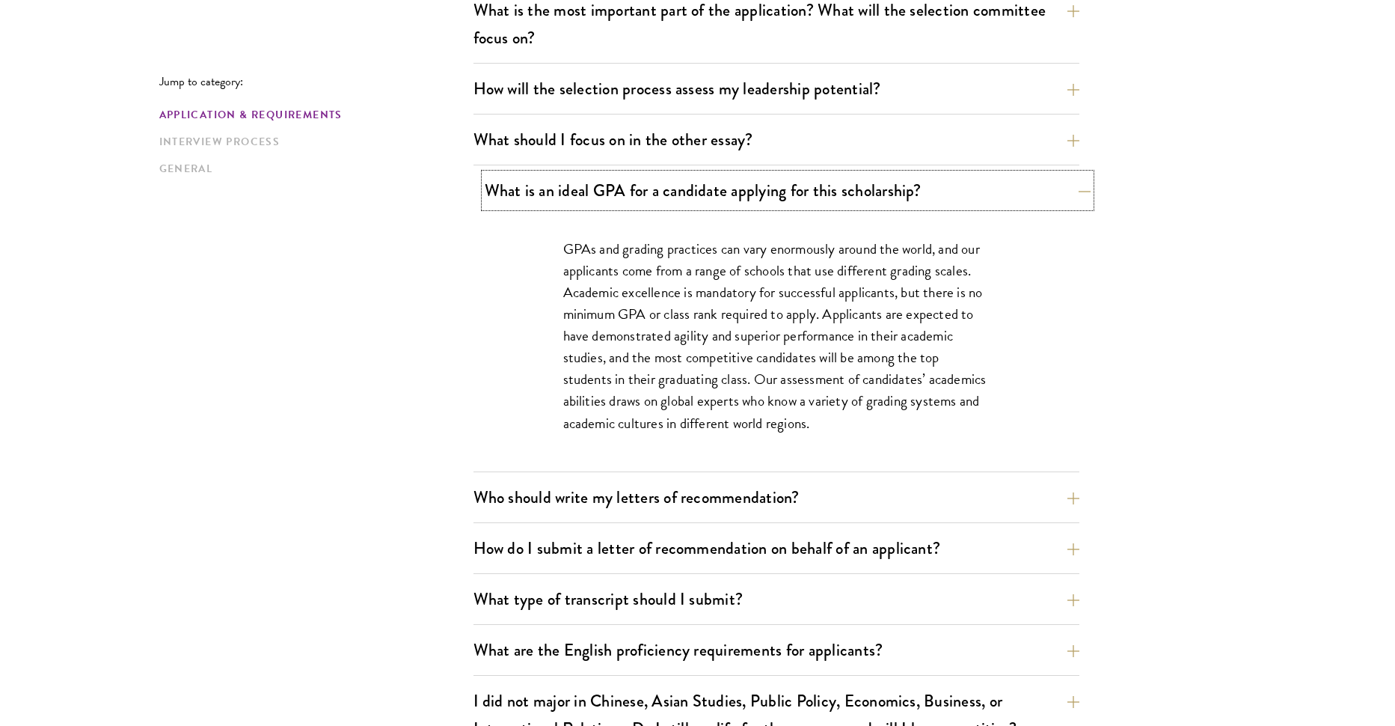
click at [825, 195] on button "What is an ideal GPA for a candidate applying for this scholarship?" at bounding box center [788, 191] width 606 height 34
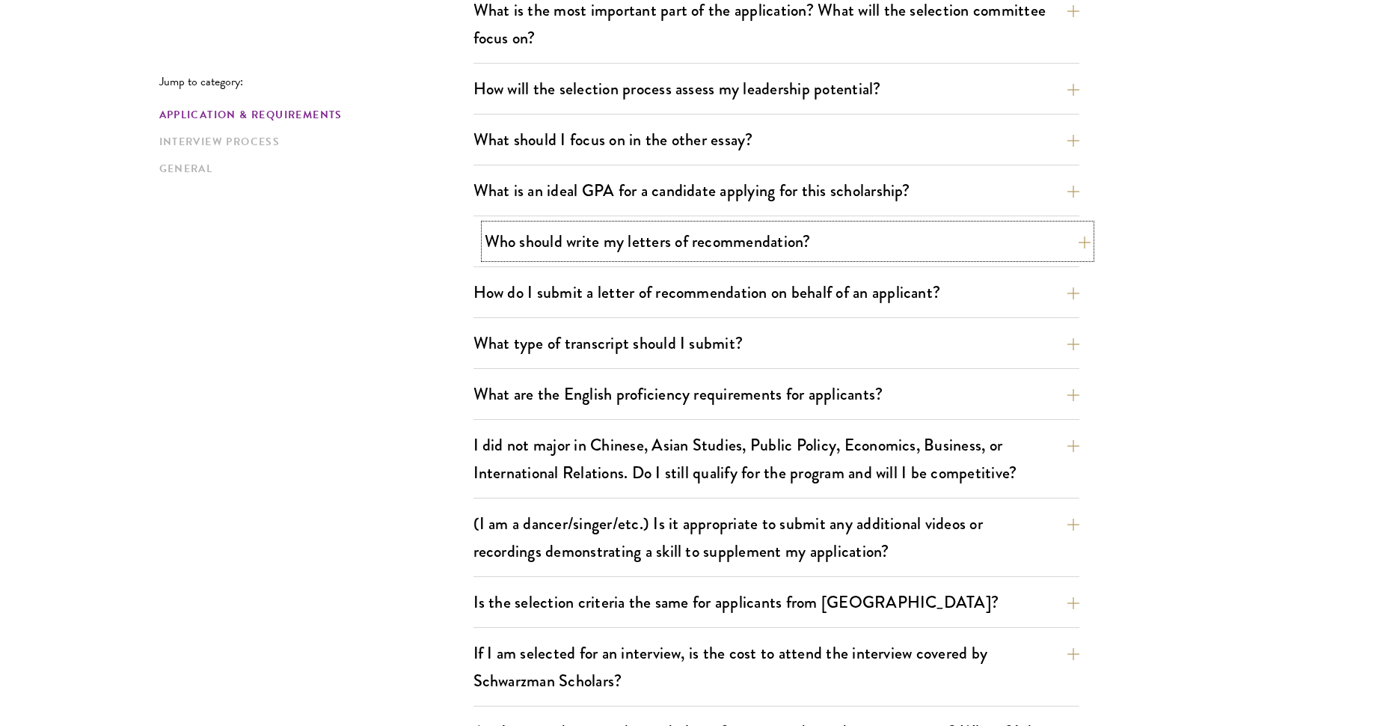
click at [788, 249] on button "Who should write my letters of recommendation?" at bounding box center [788, 241] width 606 height 34
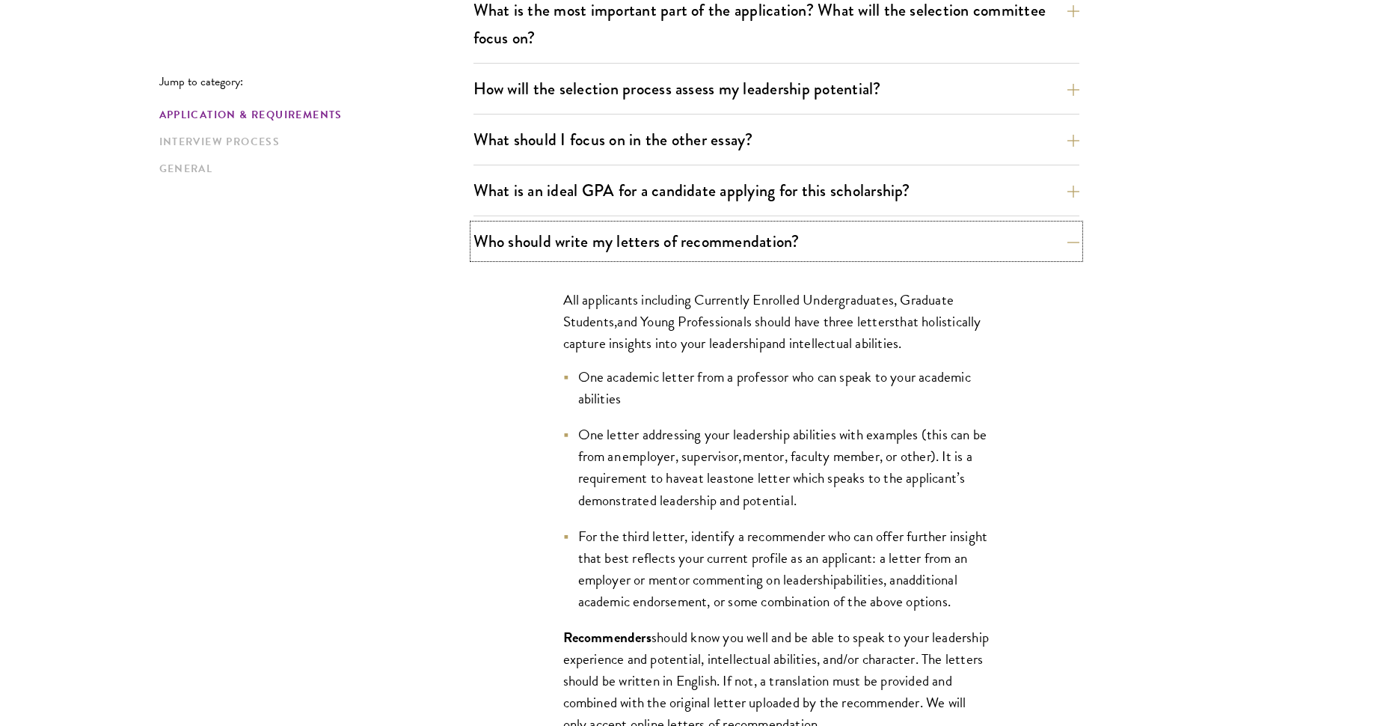
scroll to position [973, 0]
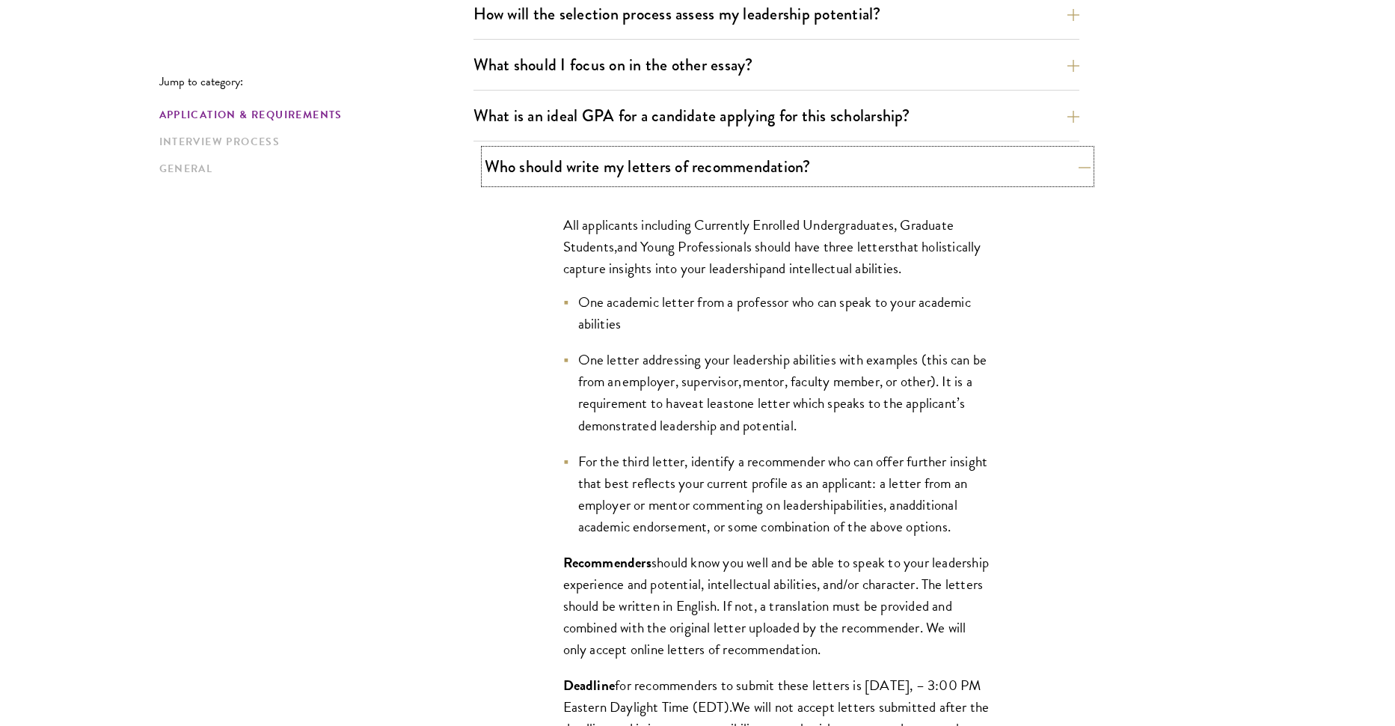
click at [831, 165] on button "Who should write my letters of recommendation?" at bounding box center [788, 167] width 606 height 34
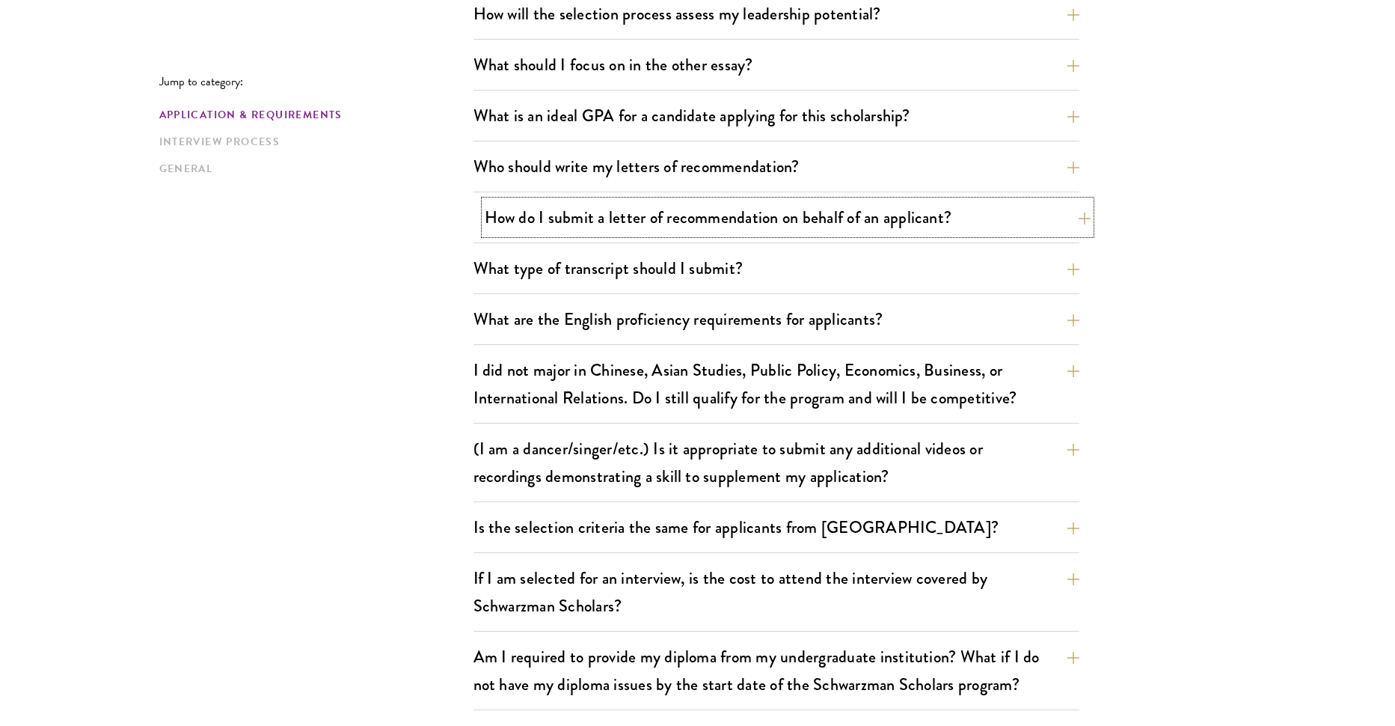
click at [910, 226] on button "How do I submit a letter of recommendation on behalf of an applicant?" at bounding box center [788, 218] width 606 height 34
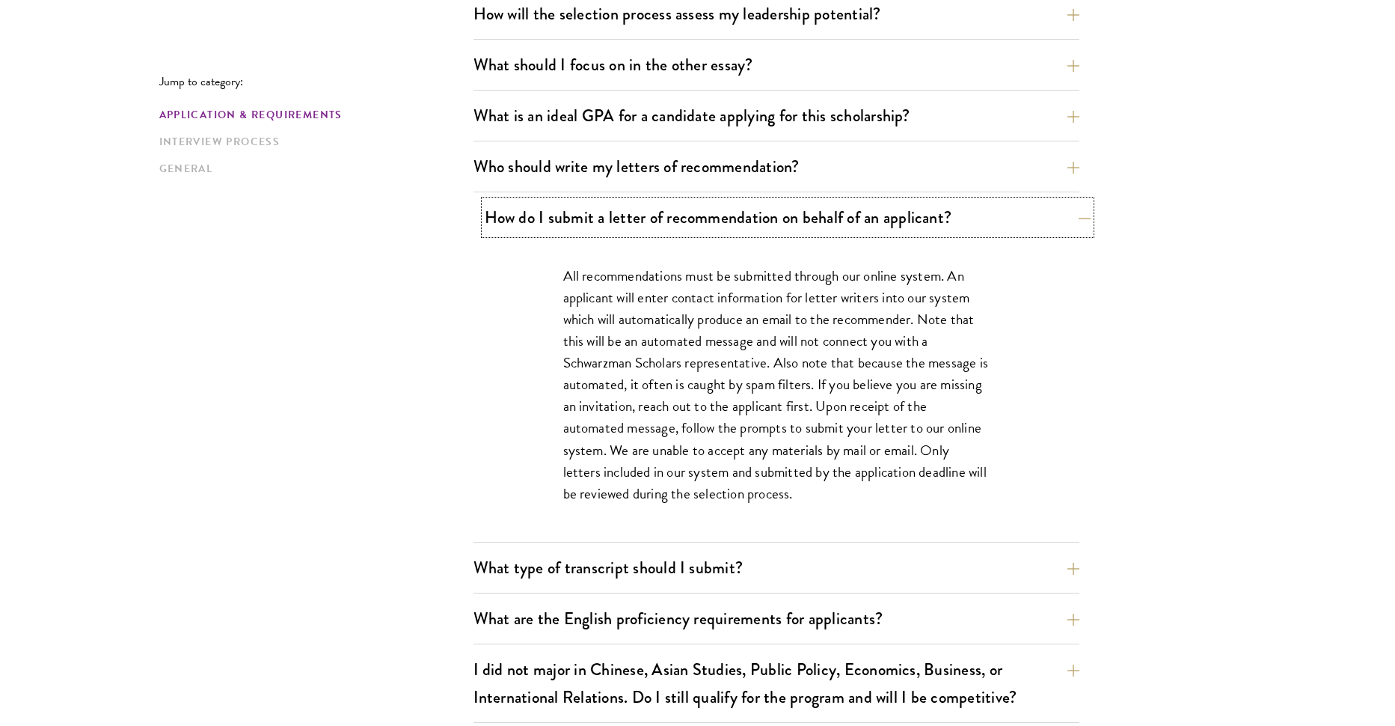
click at [900, 227] on button "How do I submit a letter of recommendation on behalf of an applicant?" at bounding box center [788, 218] width 606 height 34
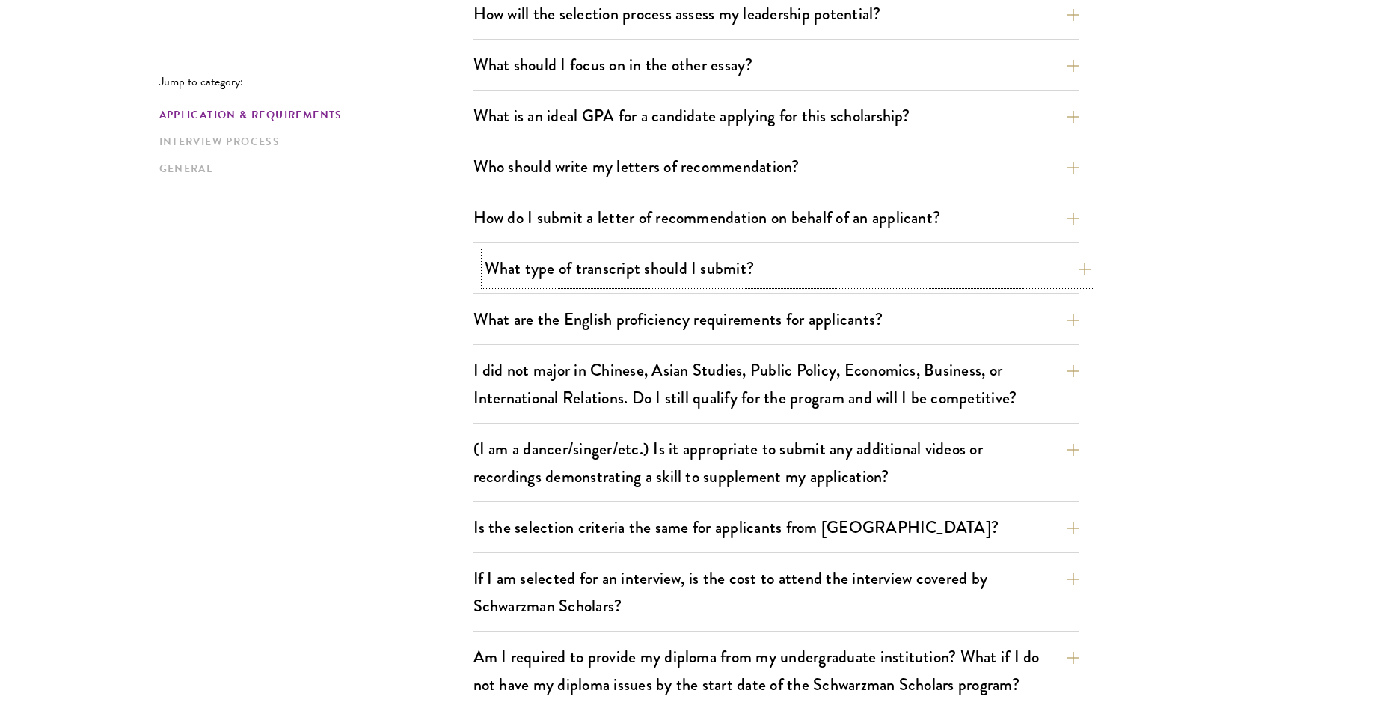
click at [769, 272] on button "What type of transcript should I submit?" at bounding box center [788, 268] width 606 height 34
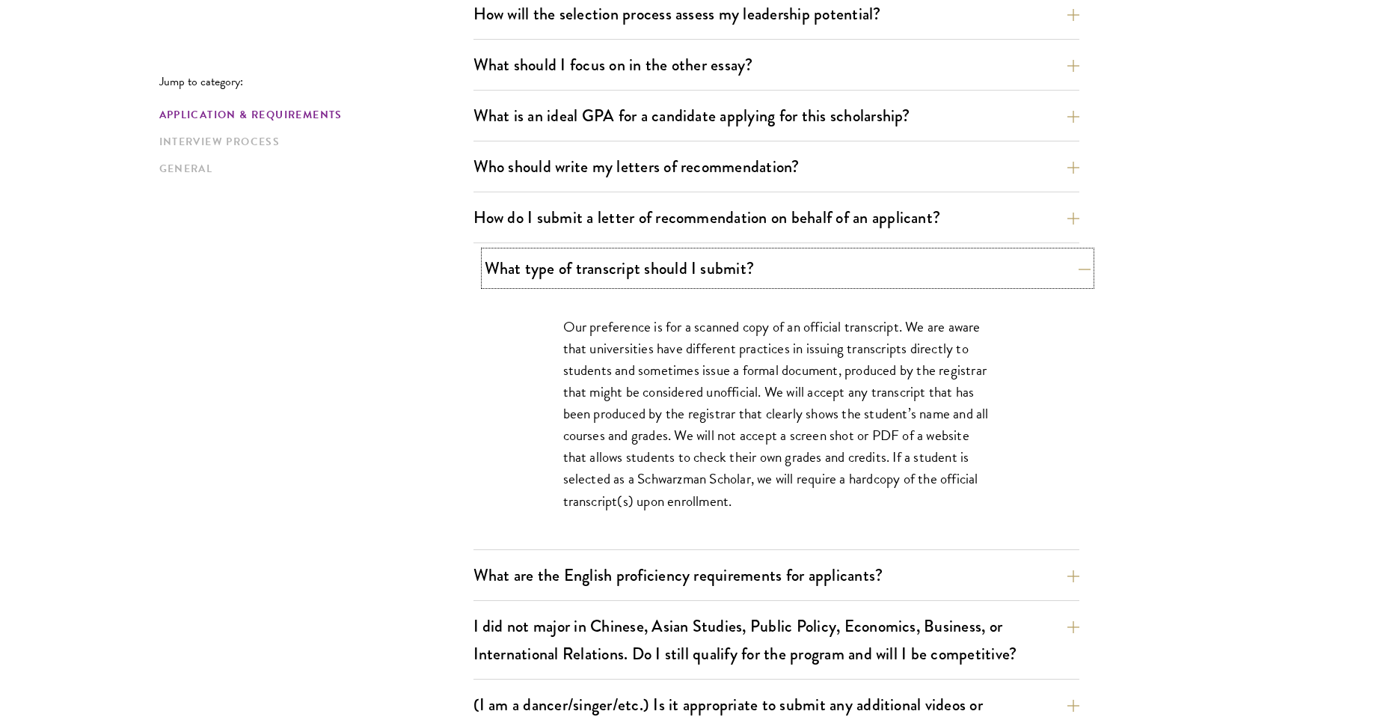
click at [769, 271] on button "What type of transcript should I submit?" at bounding box center [788, 268] width 606 height 34
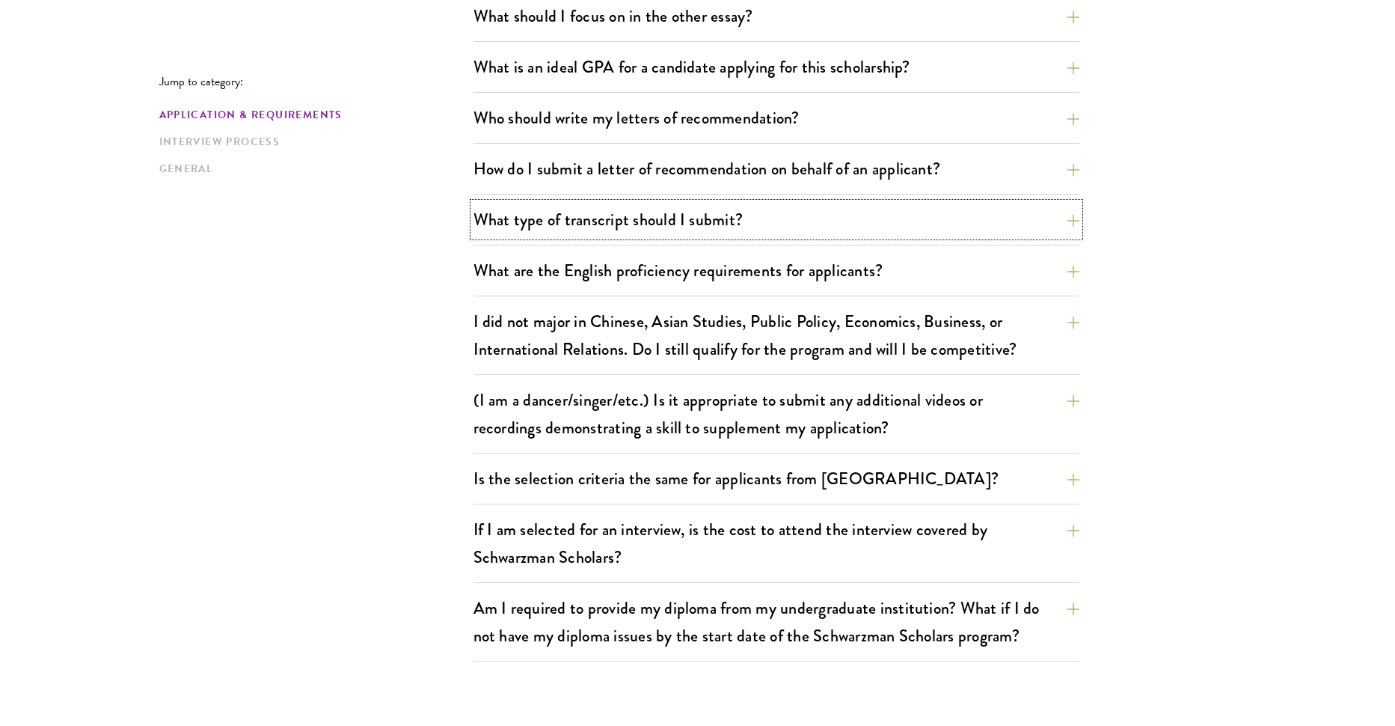
scroll to position [1048, 0]
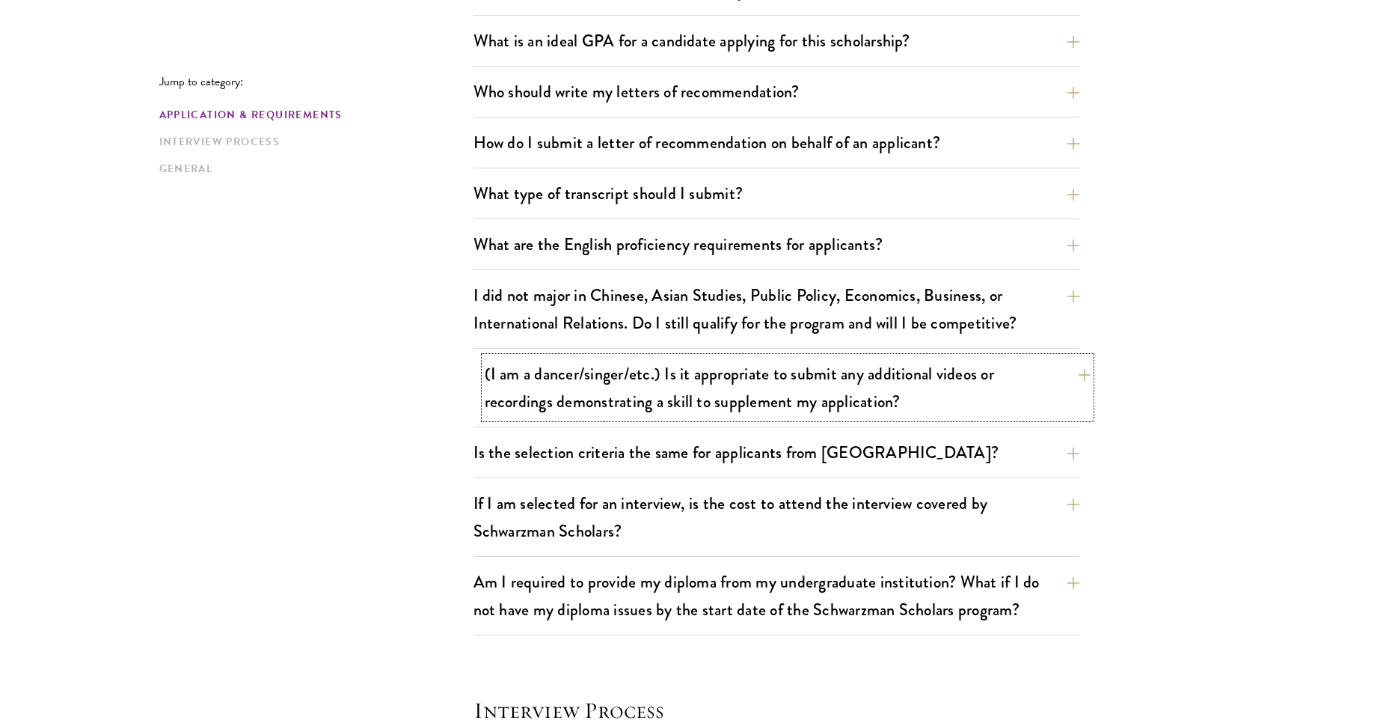
click at [819, 386] on button "(I am a dancer/singer/etc.) Is it appropriate to submit any additional videos o…" at bounding box center [788, 387] width 606 height 61
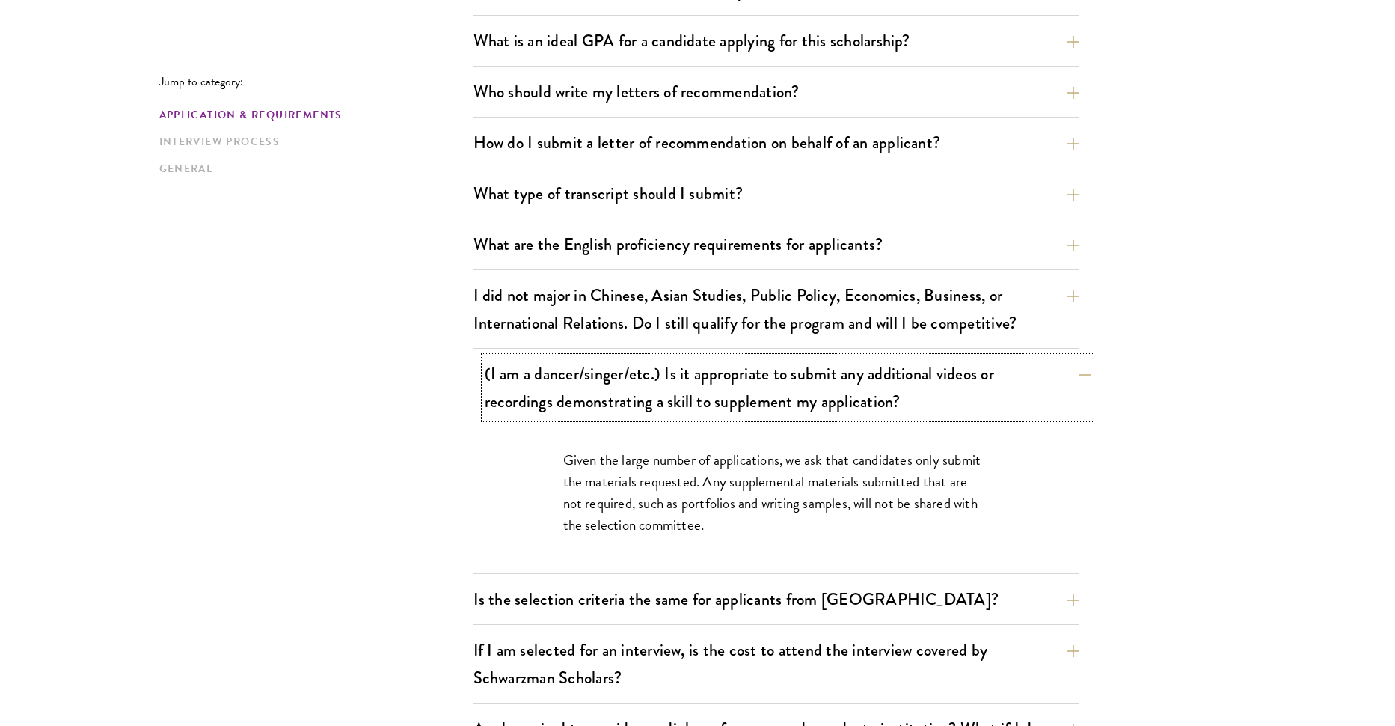
click at [819, 386] on button "(I am a dancer/singer/etc.) Is it appropriate to submit any additional videos o…" at bounding box center [788, 387] width 606 height 61
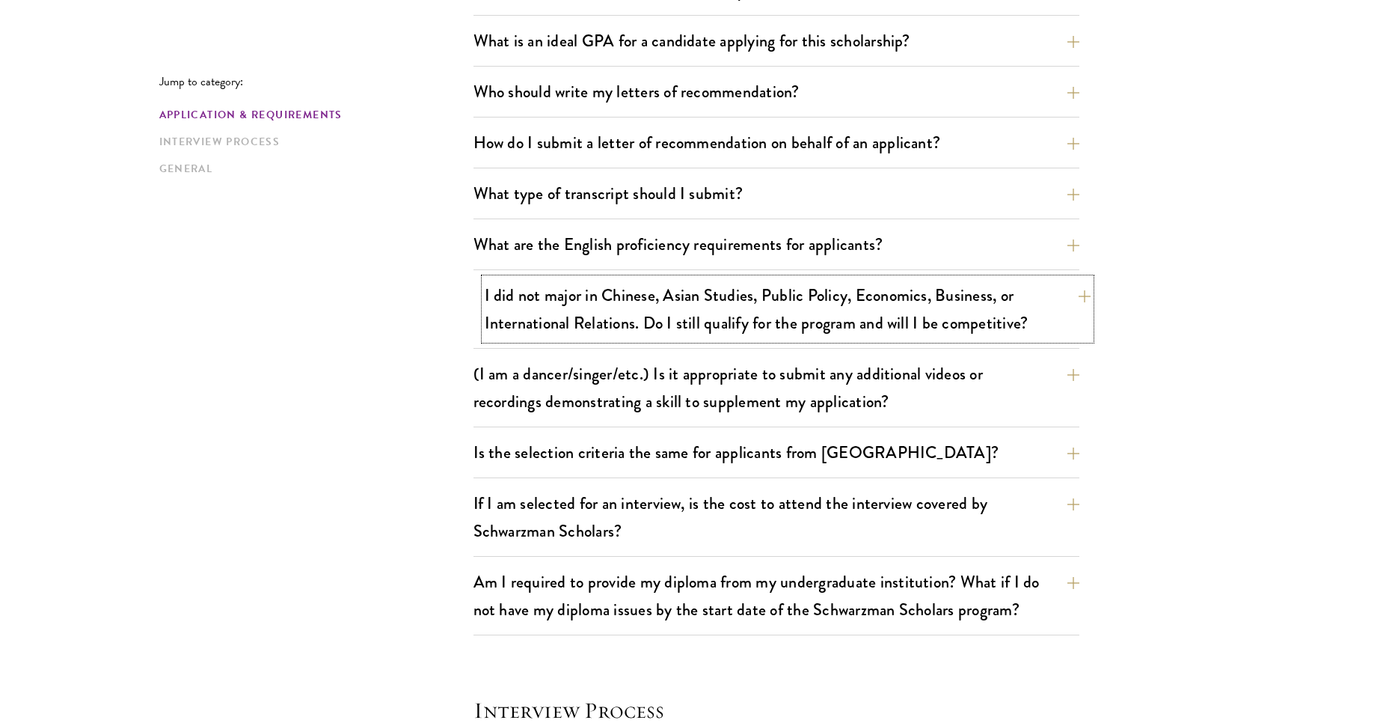
click at [825, 325] on button "I did not major in Chinese, Asian Studies, Public Policy, Economics, Business, …" at bounding box center [788, 308] width 606 height 61
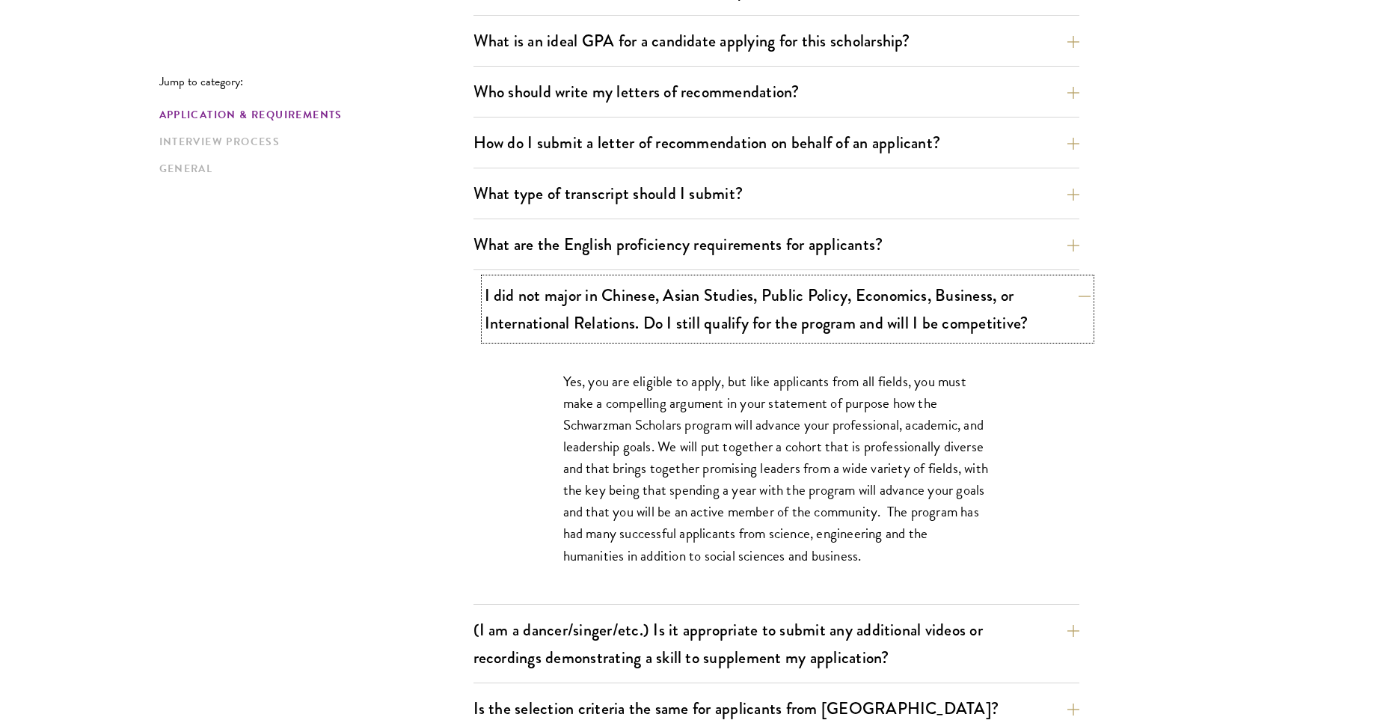
click at [711, 314] on button "I did not major in Chinese, Asian Studies, Public Policy, Economics, Business, …" at bounding box center [788, 308] width 606 height 61
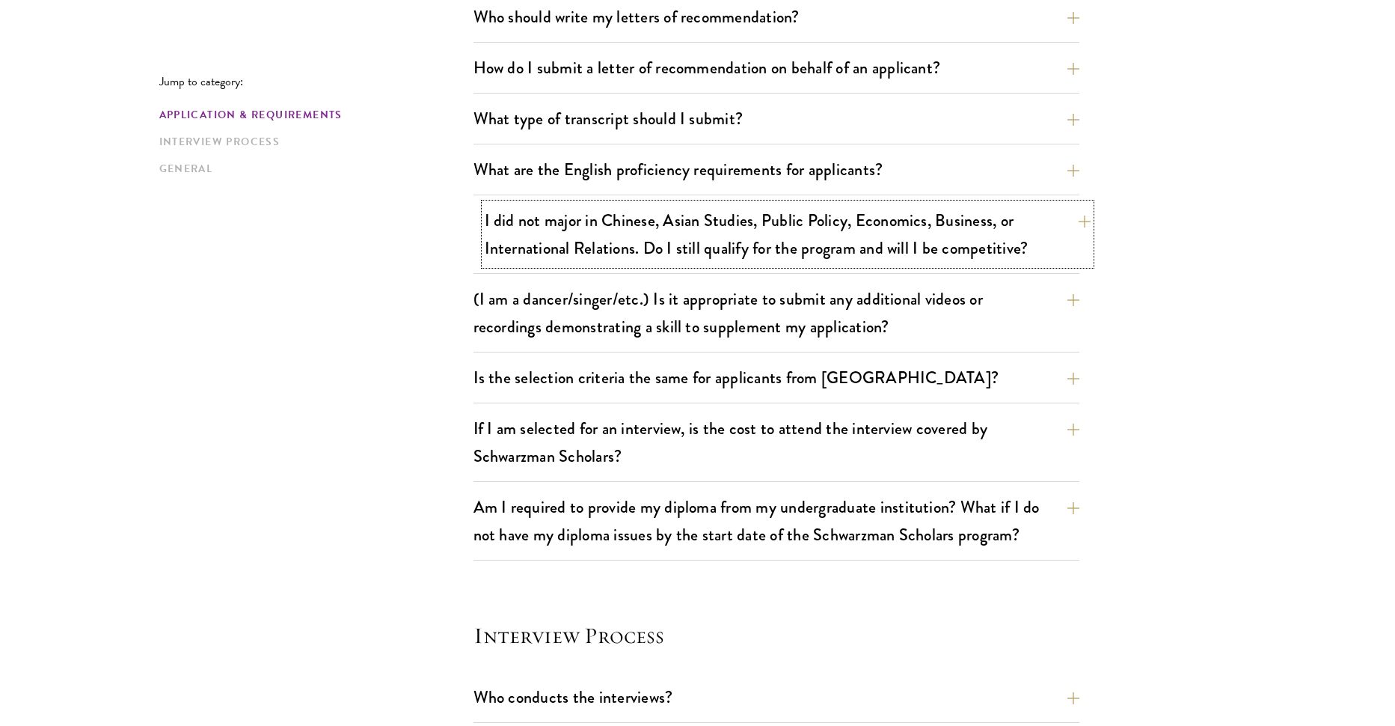
scroll to position [1197, 0]
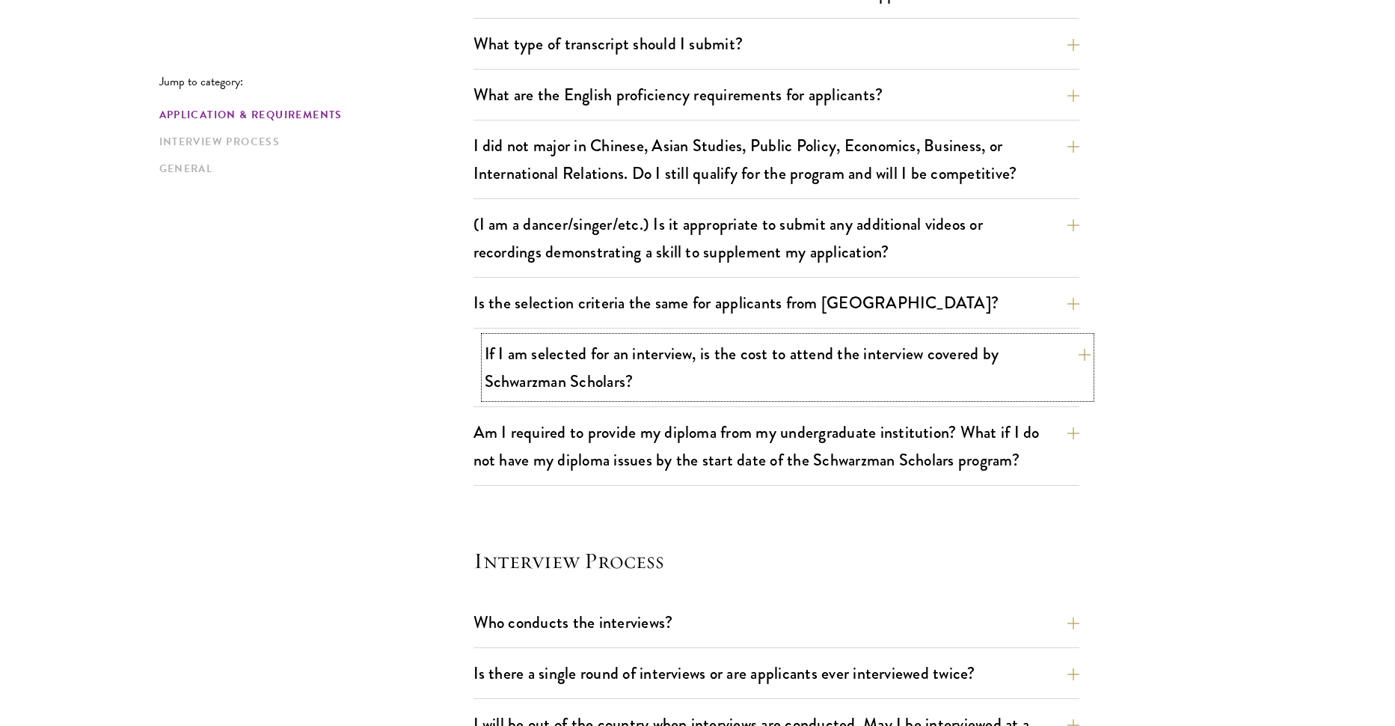
click at [682, 367] on button "If I am selected for an interview, is the cost to attend the interview covered …" at bounding box center [788, 367] width 606 height 61
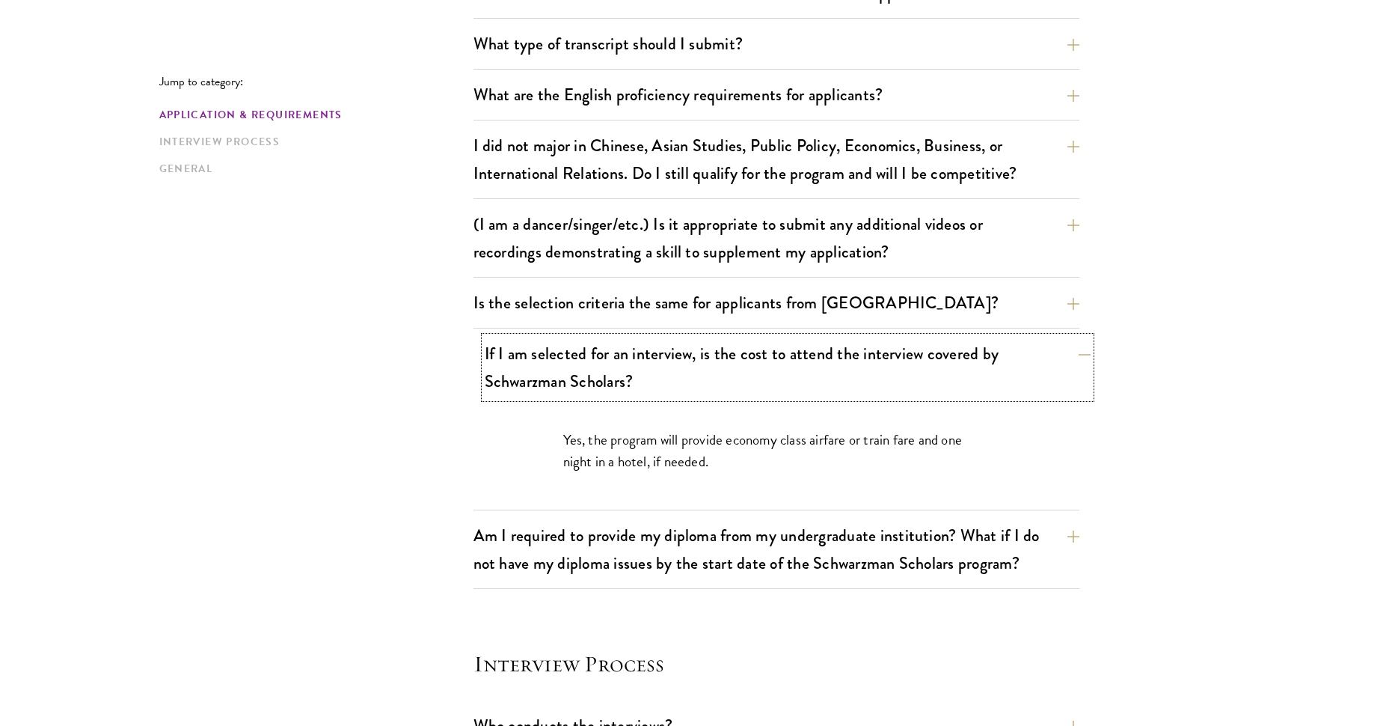
click at [682, 366] on button "If I am selected for an interview, is the cost to attend the interview covered …" at bounding box center [788, 367] width 606 height 61
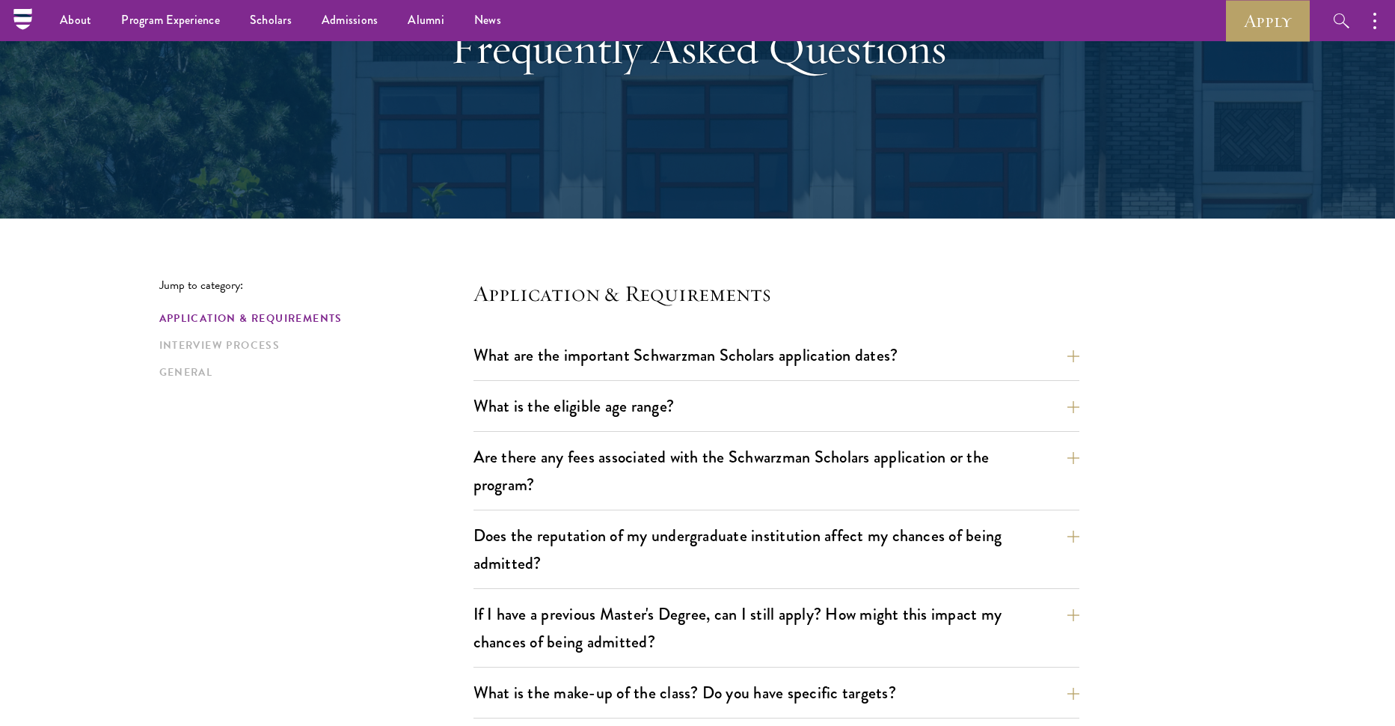
scroll to position [0, 0]
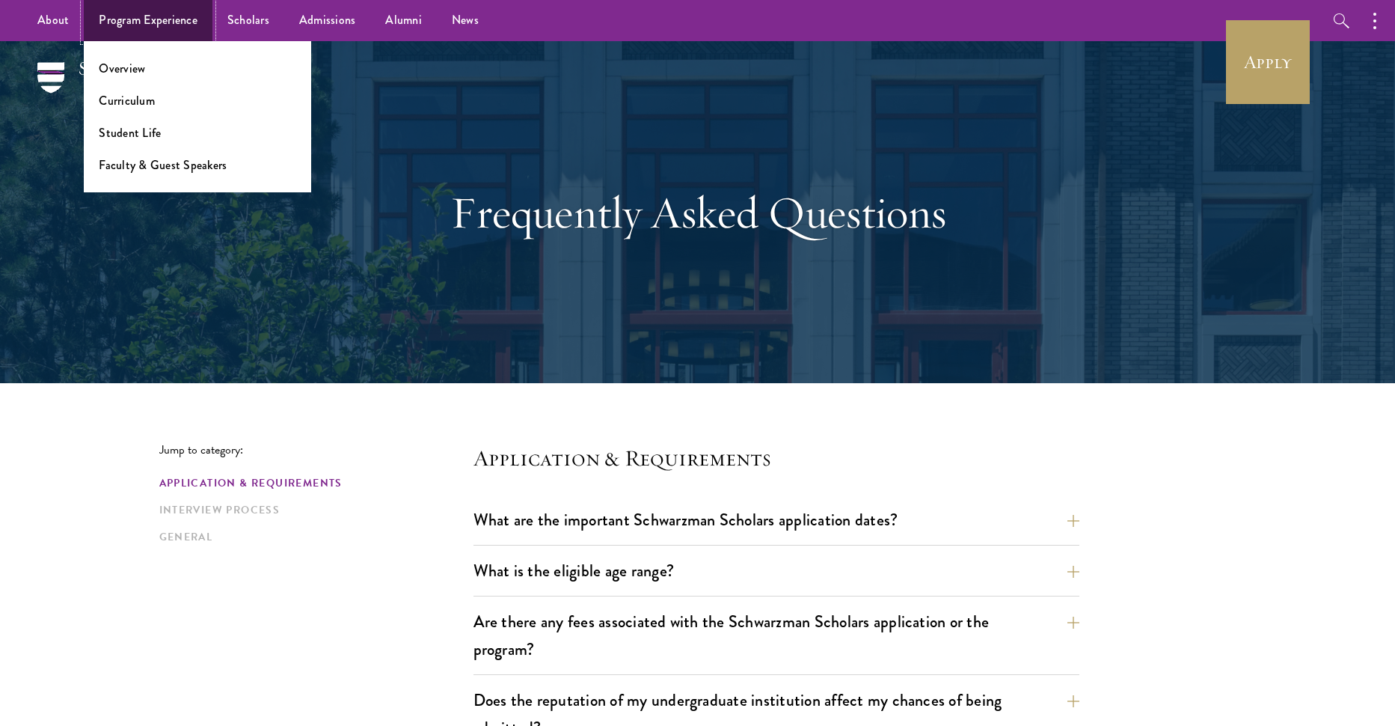
click at [177, 19] on link "Program Experience" at bounding box center [148, 20] width 129 height 41
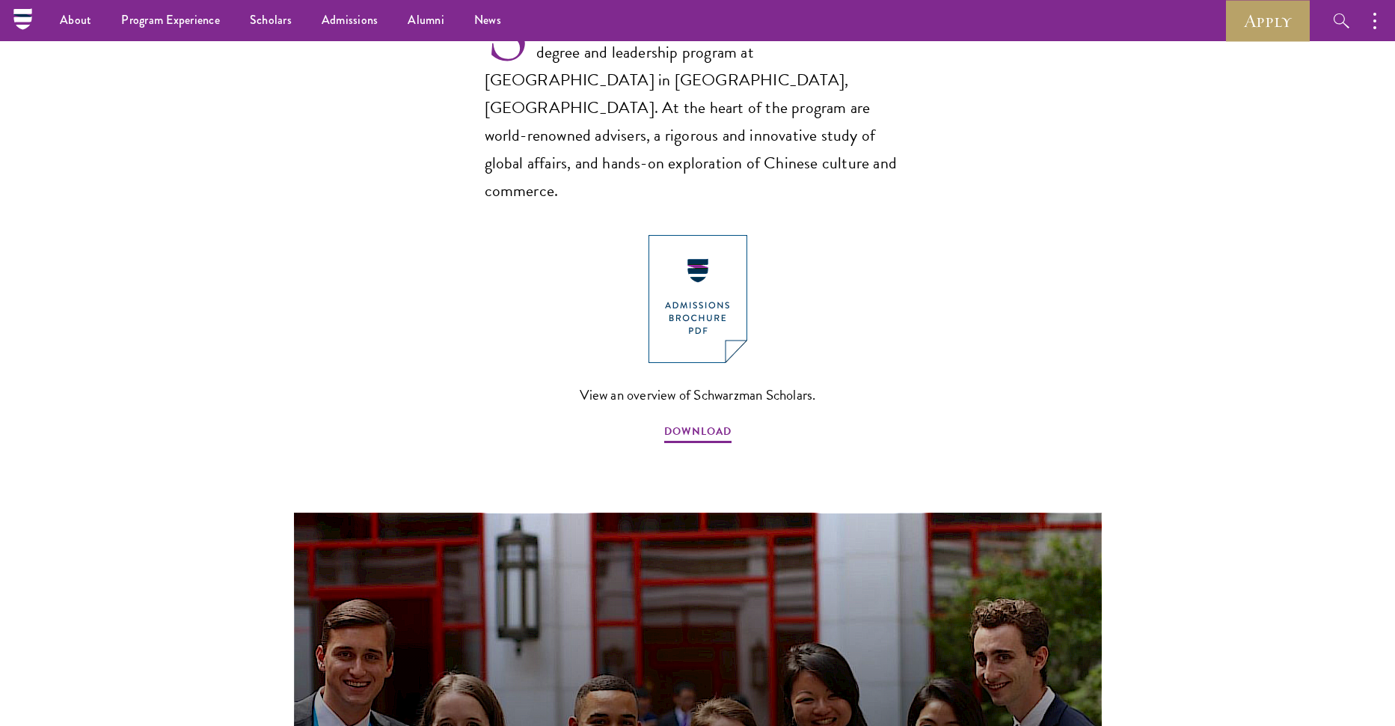
scroll to position [973, 0]
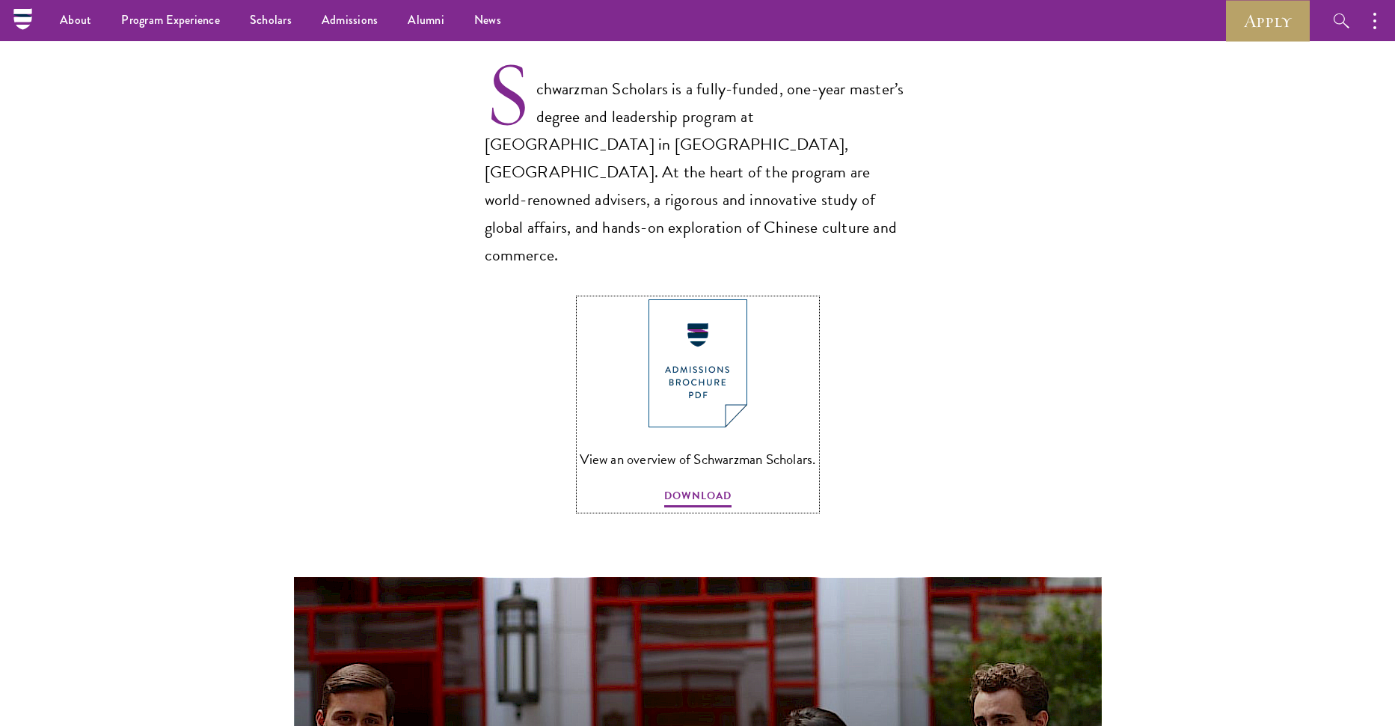
click at [719, 334] on img at bounding box center [698, 363] width 99 height 128
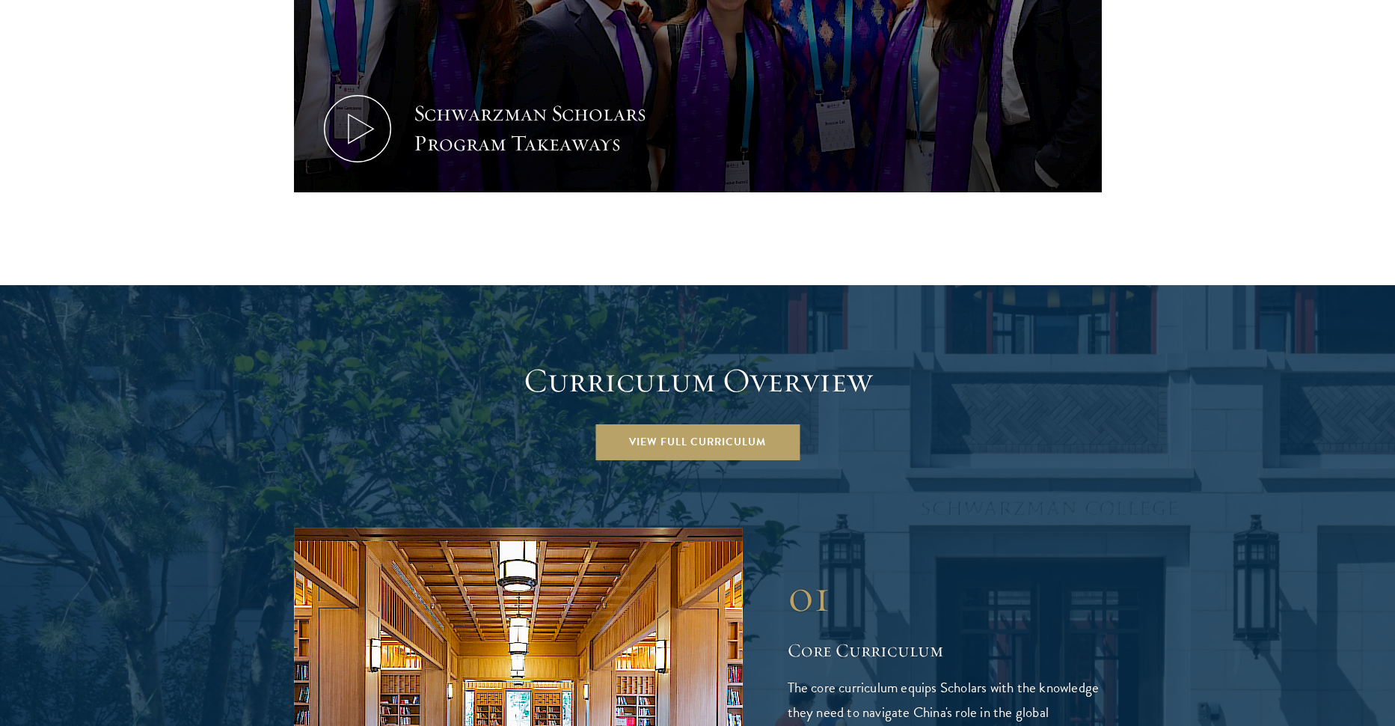
scroll to position [1871, 0]
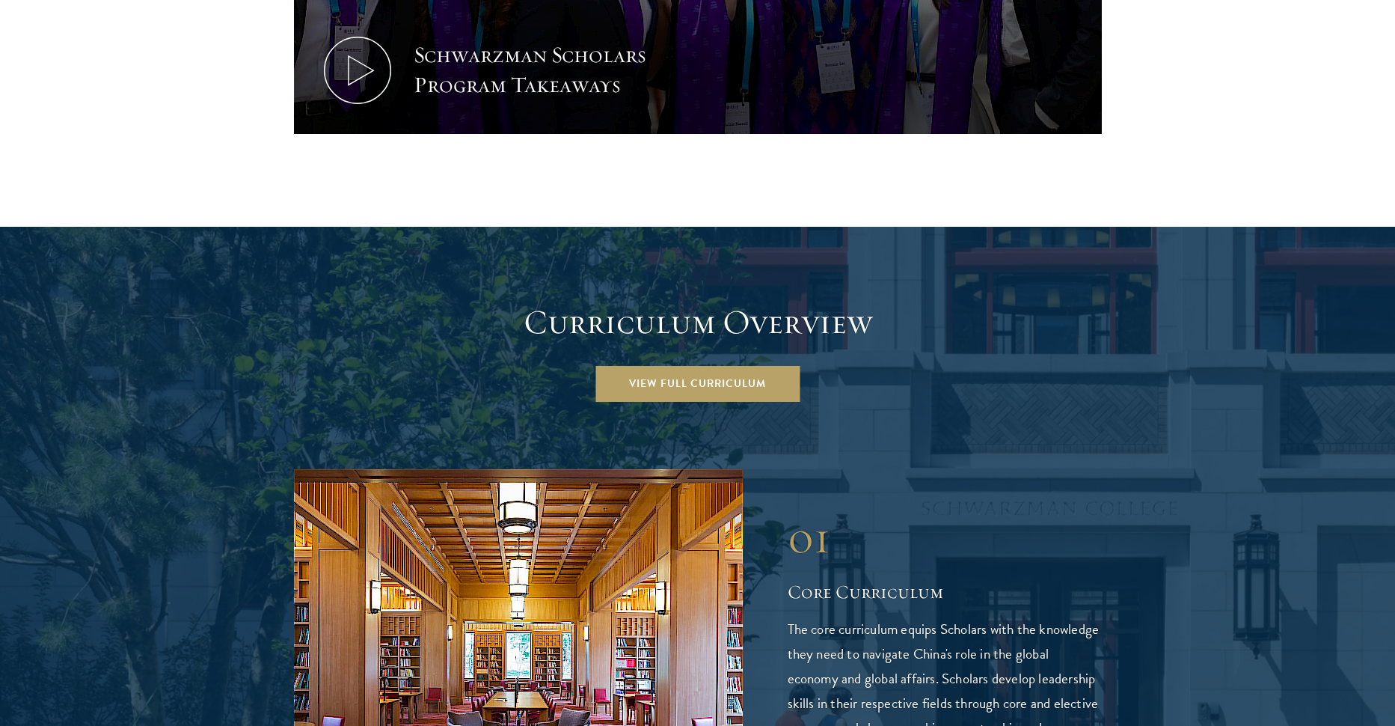
click at [751, 366] on link "View Full Curriculum" at bounding box center [698, 384] width 204 height 36
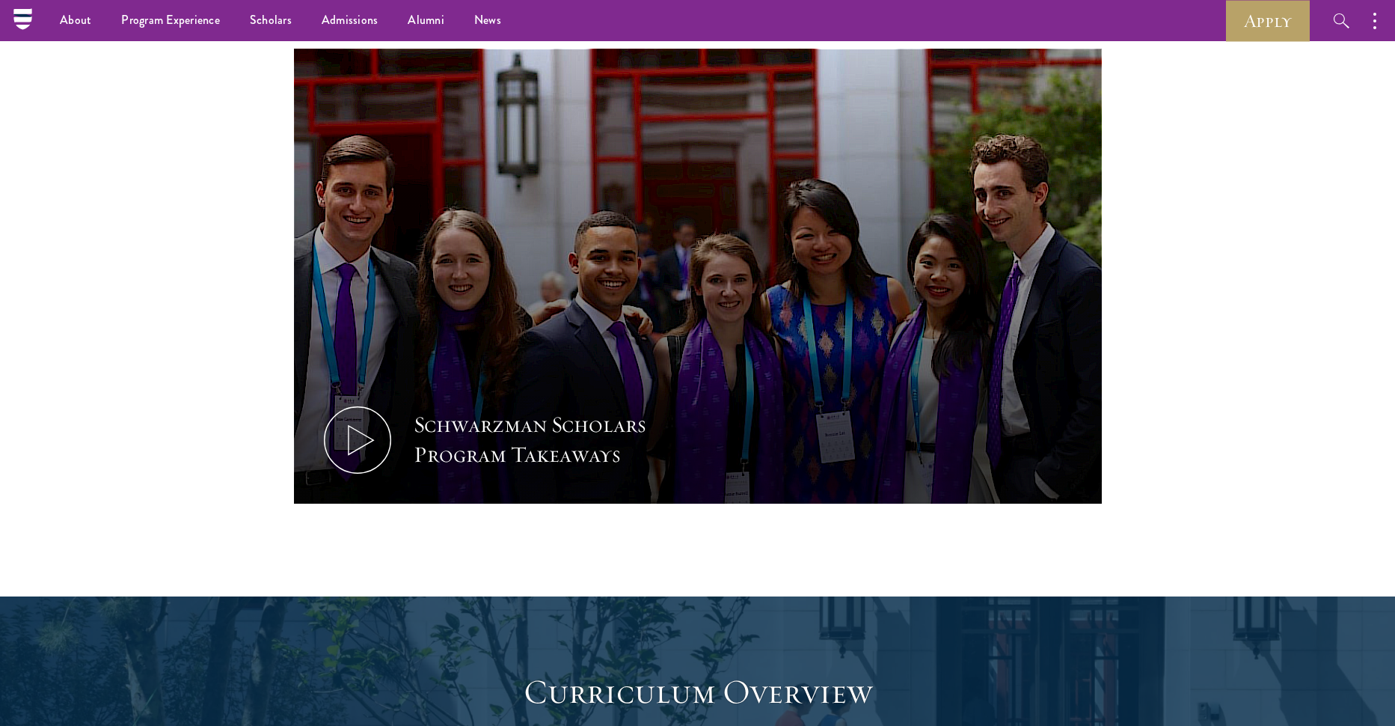
scroll to position [1496, 0]
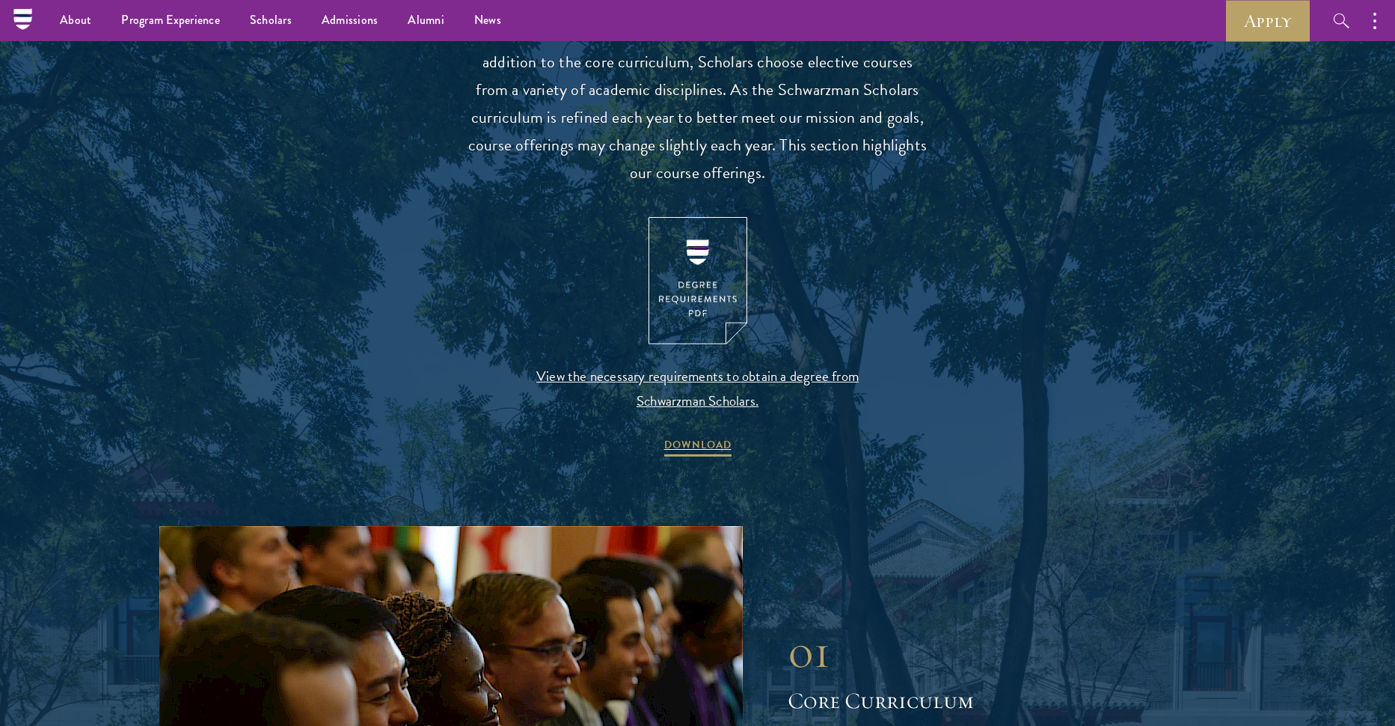
scroll to position [1422, 0]
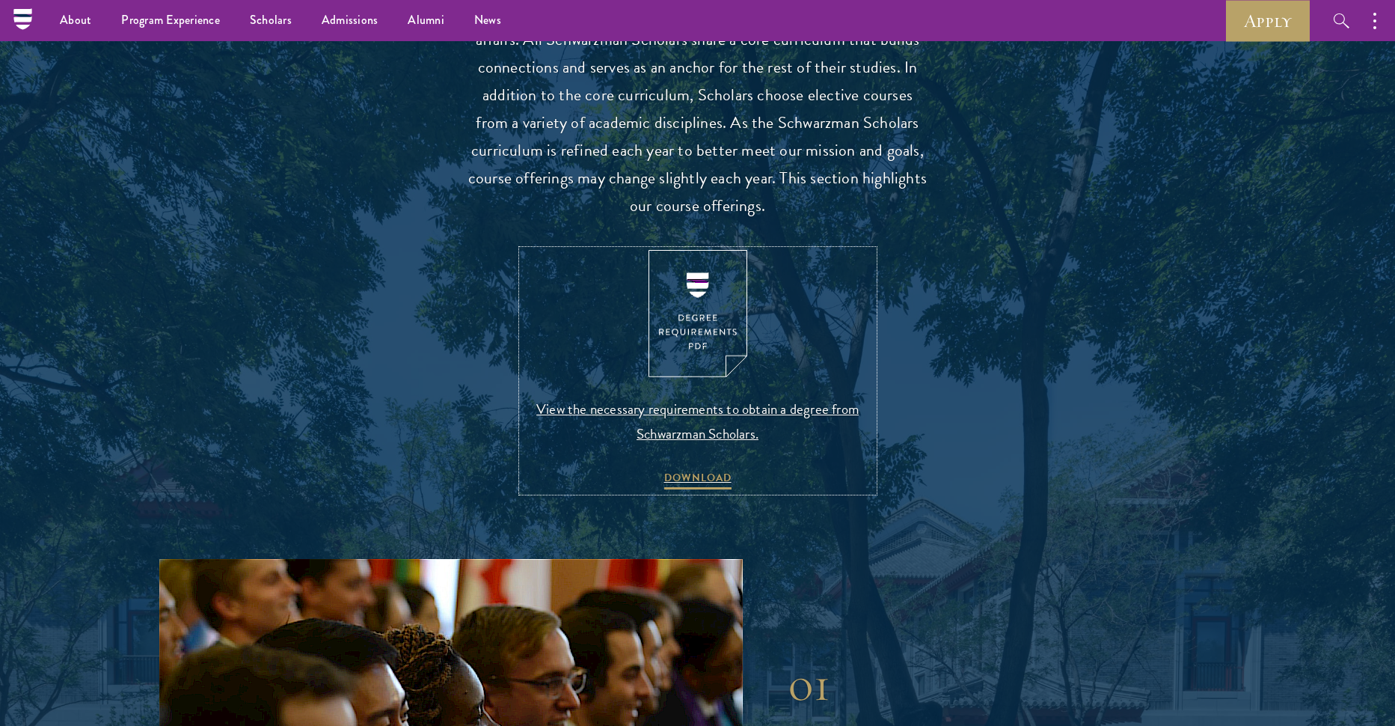
click at [617, 322] on link "View the necessary requirements to obtain a degree from Schwarzman Scholars. DO…" at bounding box center [698, 371] width 352 height 242
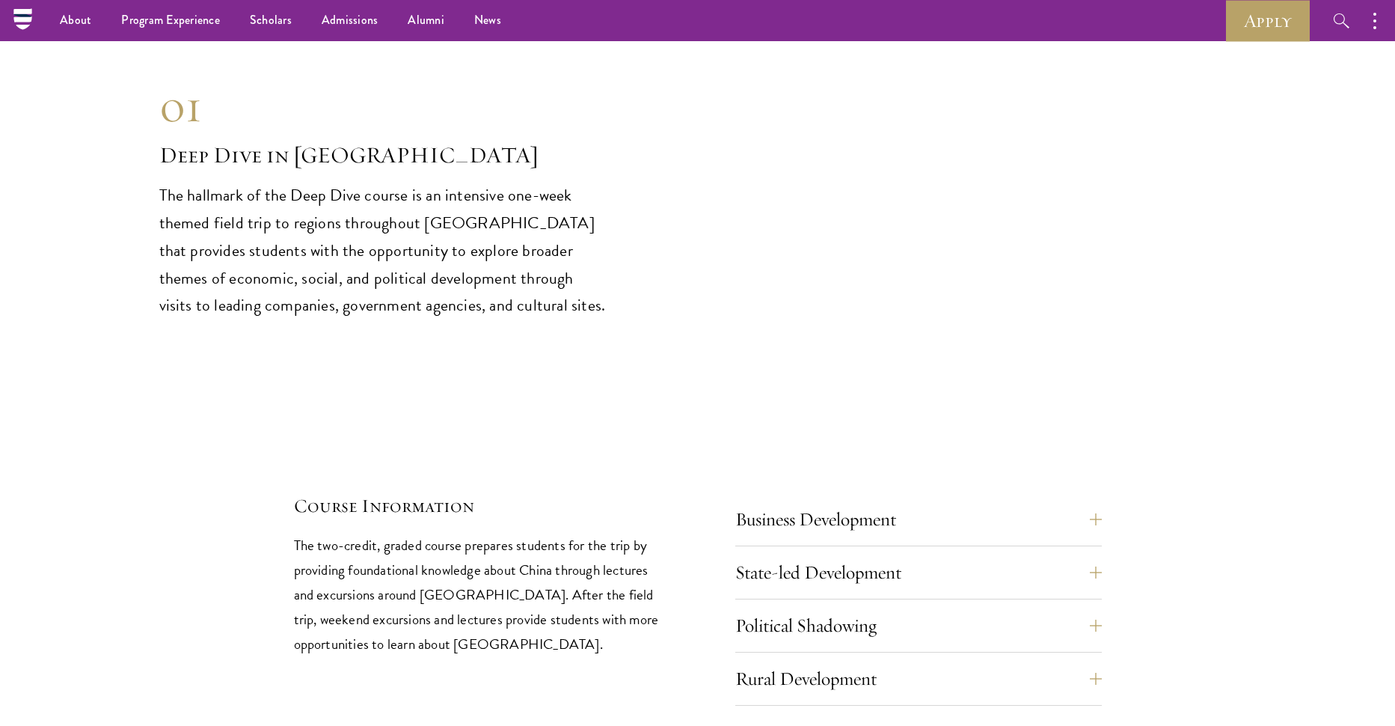
scroll to position [6210, 0]
